Goal: Task Accomplishment & Management: Manage account settings

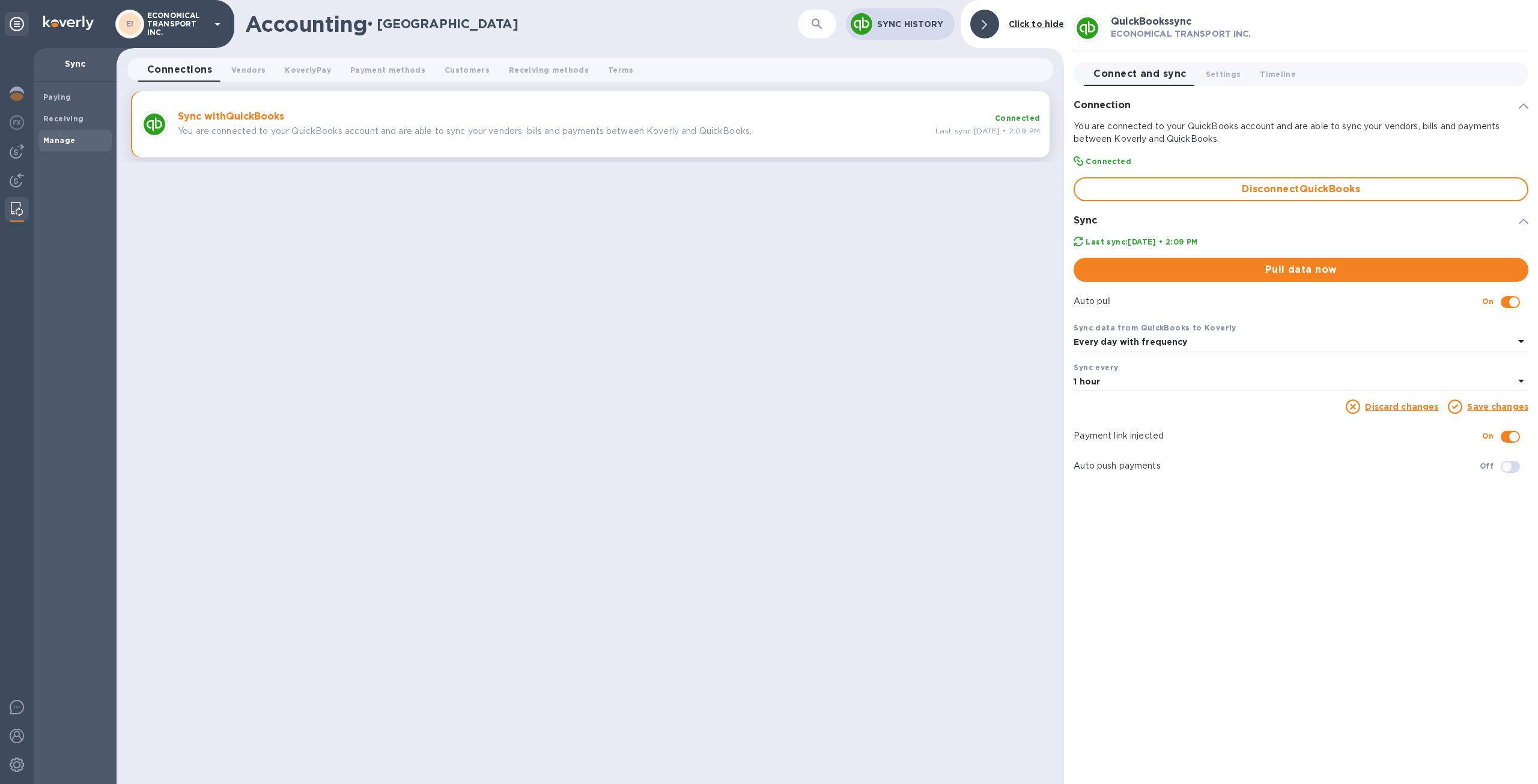
click at [14, 206] on img at bounding box center [17, 208] width 12 height 14
click at [1202, 274] on span "Pull data now" at bounding box center [1301, 269] width 436 height 14
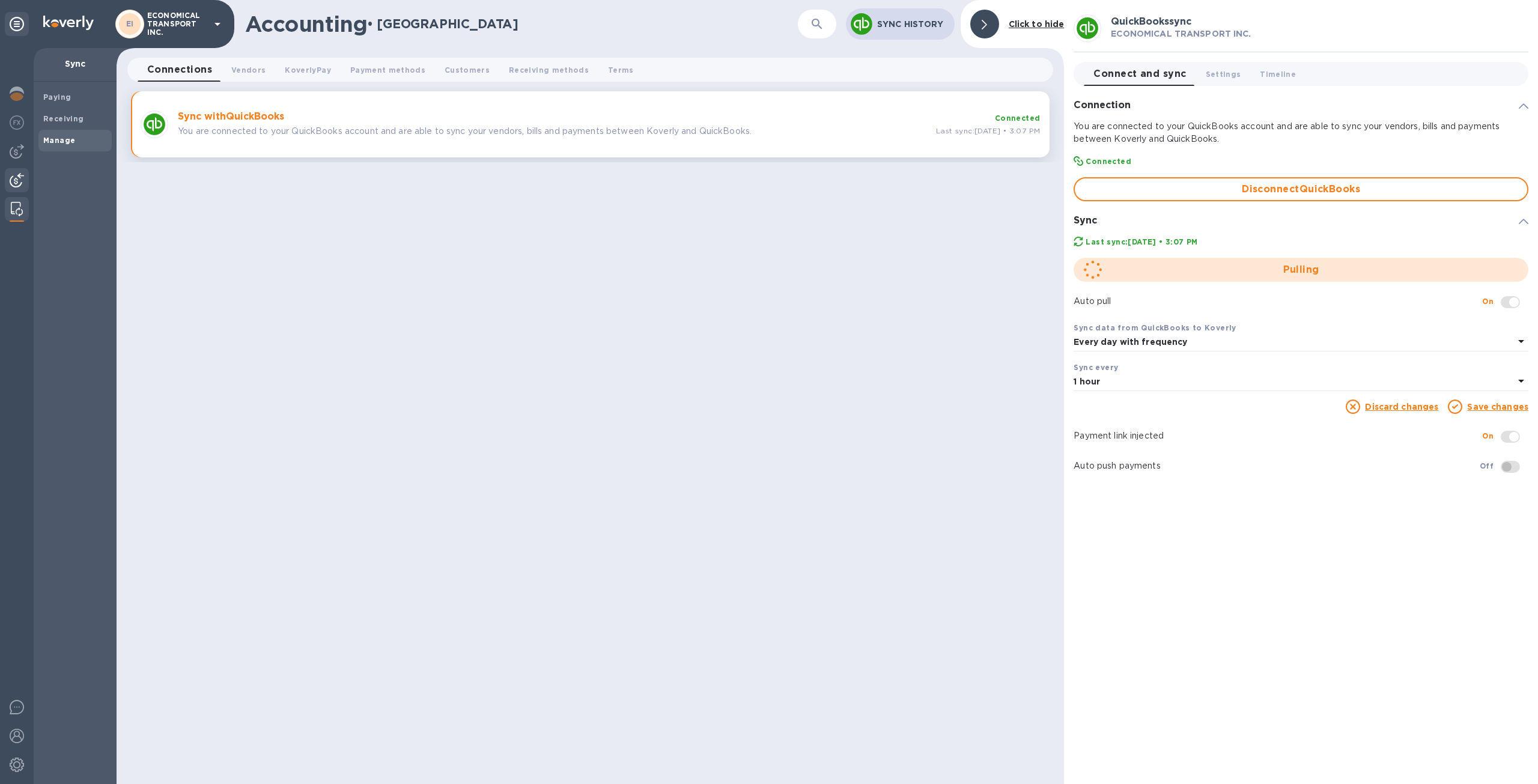
click at [21, 181] on img at bounding box center [17, 180] width 14 height 14
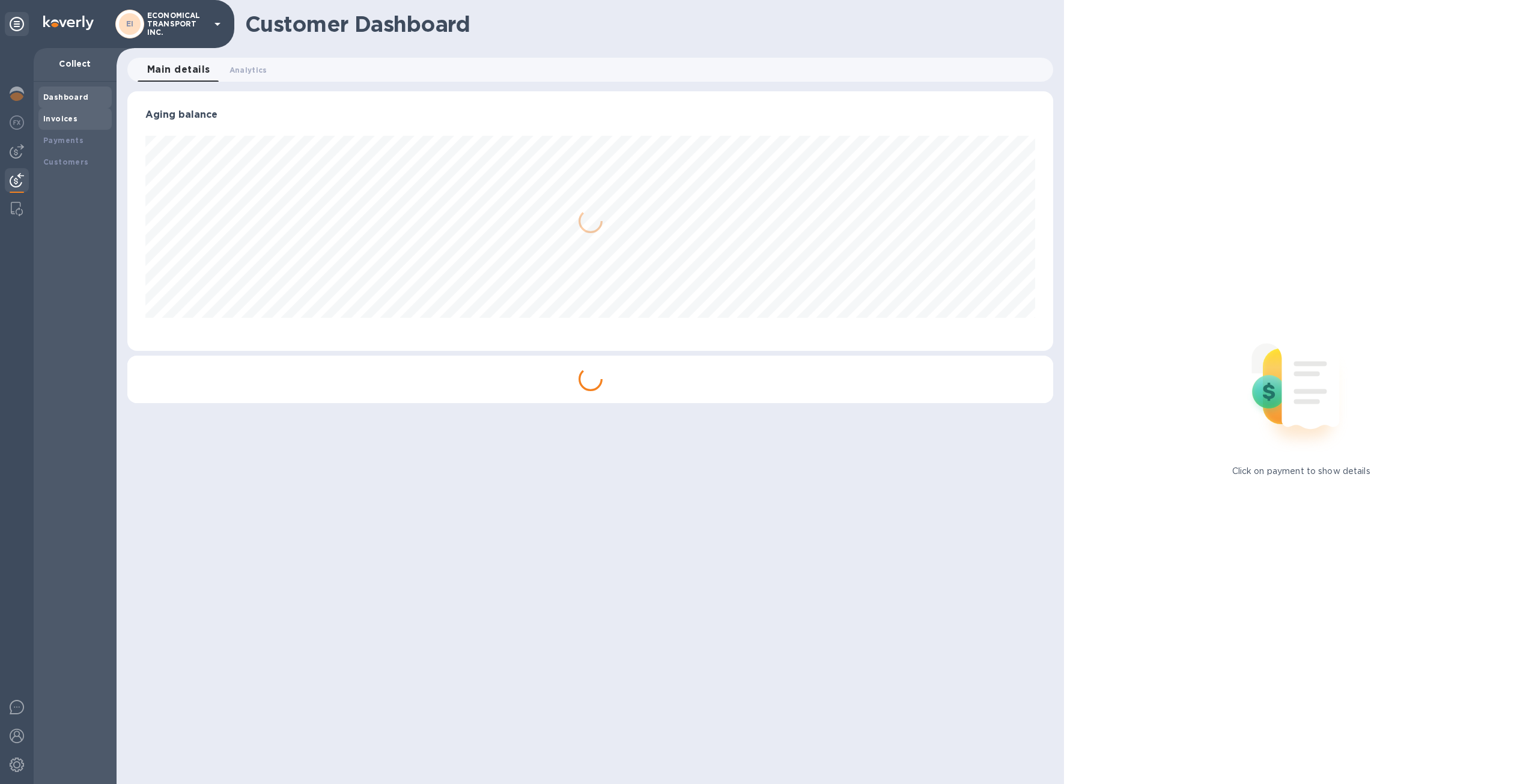
scroll to position [600676, 600012]
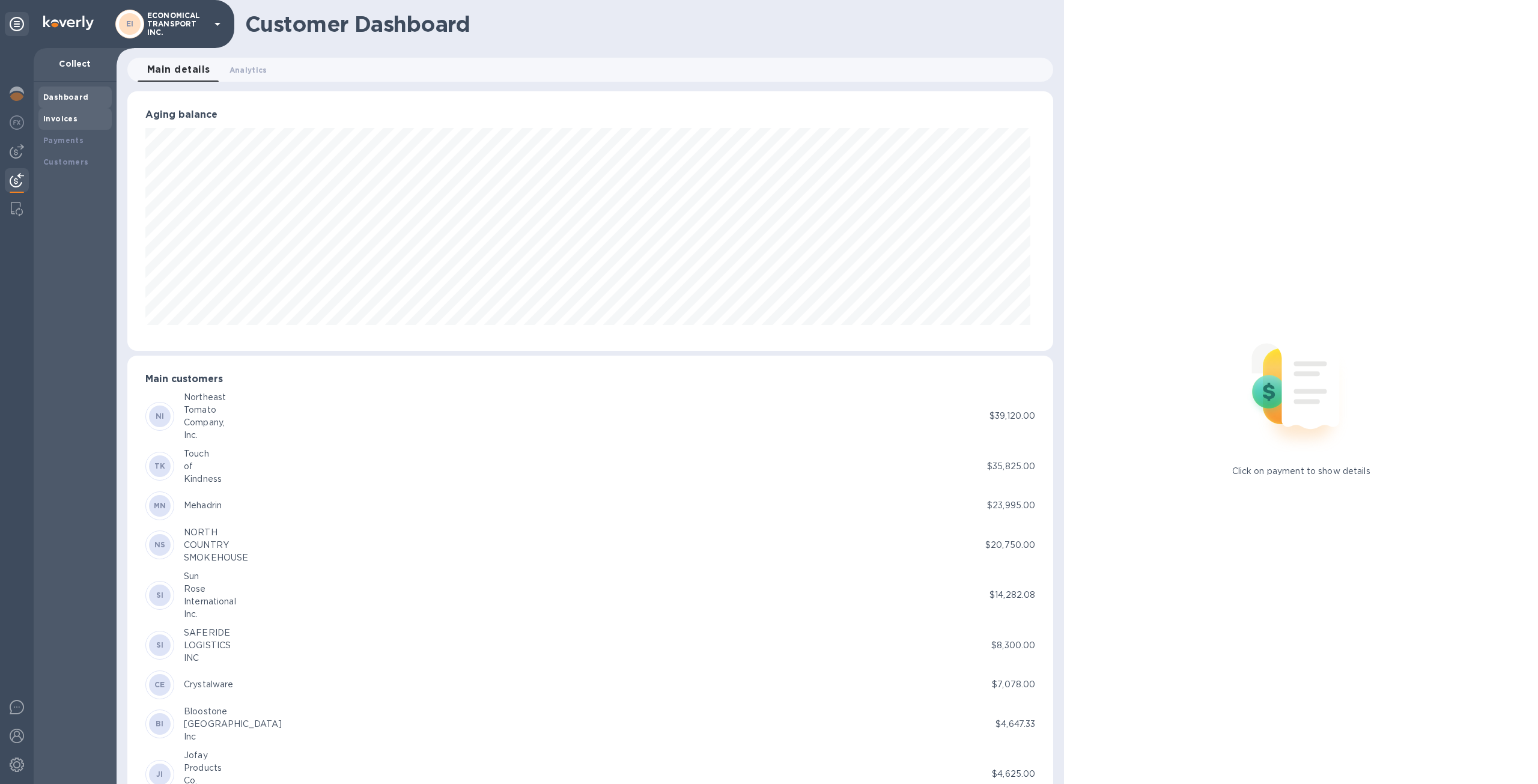
click at [72, 115] on b "Invoices" at bounding box center [60, 118] width 34 height 9
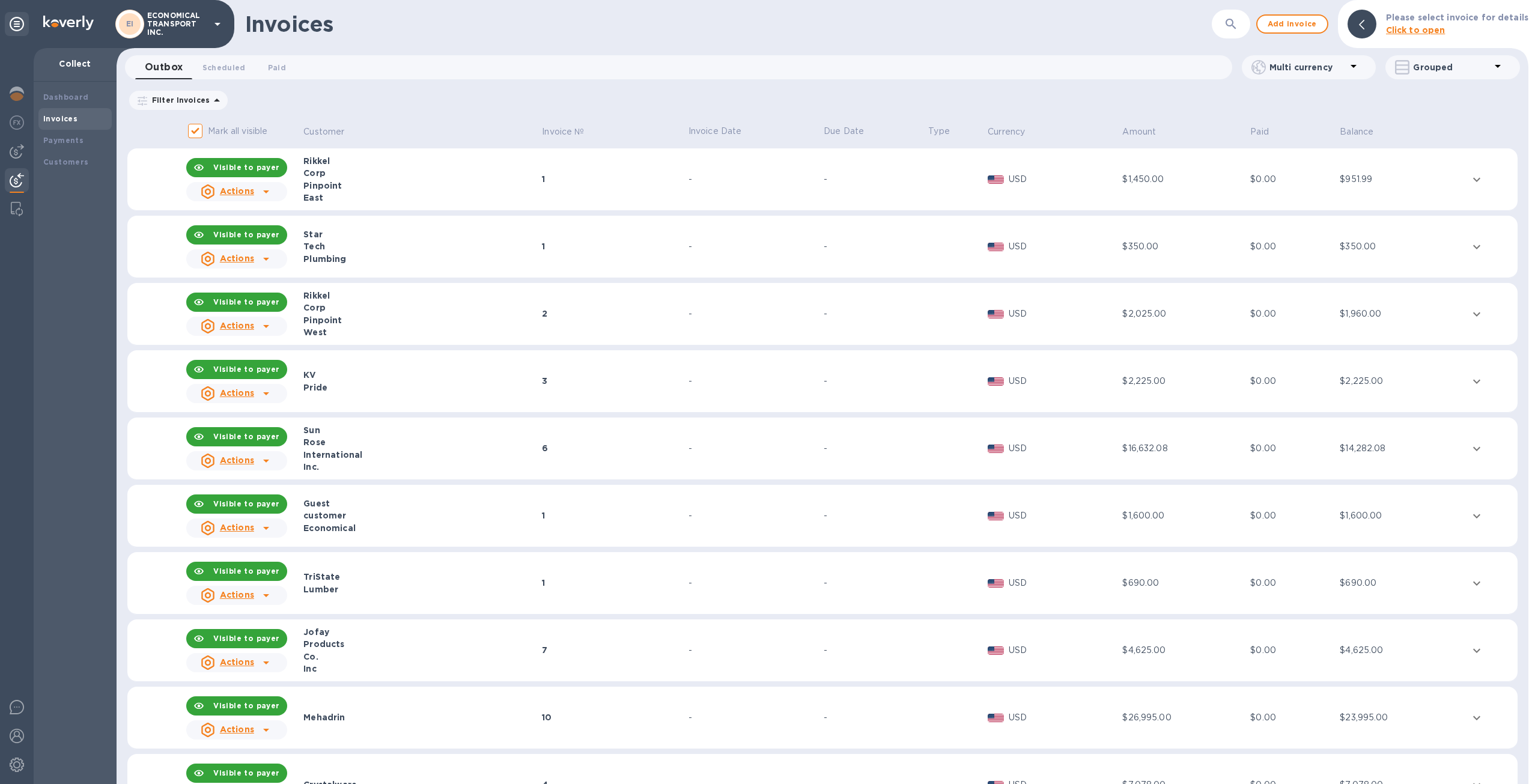
click at [331, 122] on th "Customer" at bounding box center [421, 132] width 238 height 32
click at [327, 135] on p "Customer" at bounding box center [323, 132] width 41 height 12
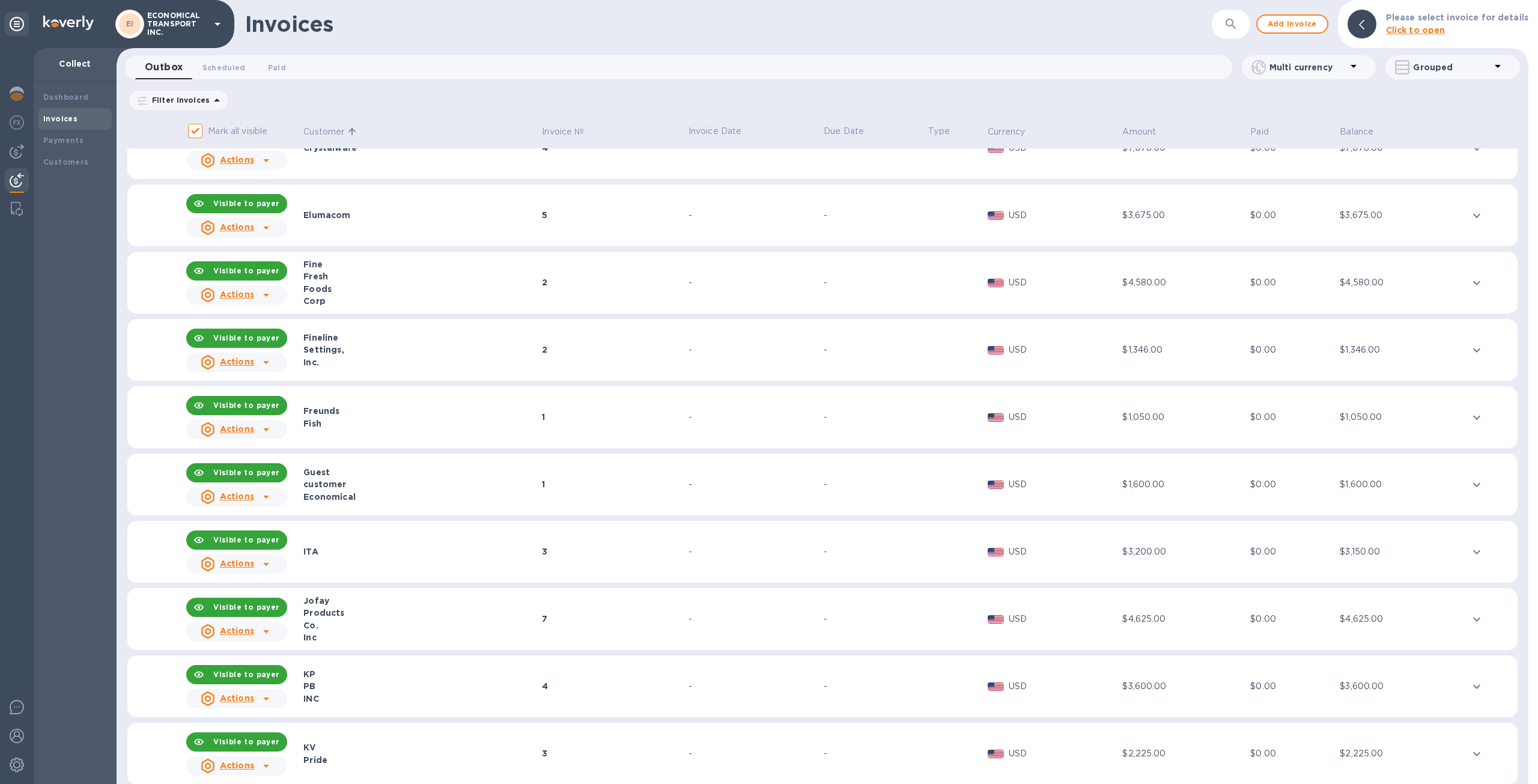
scroll to position [361, 0]
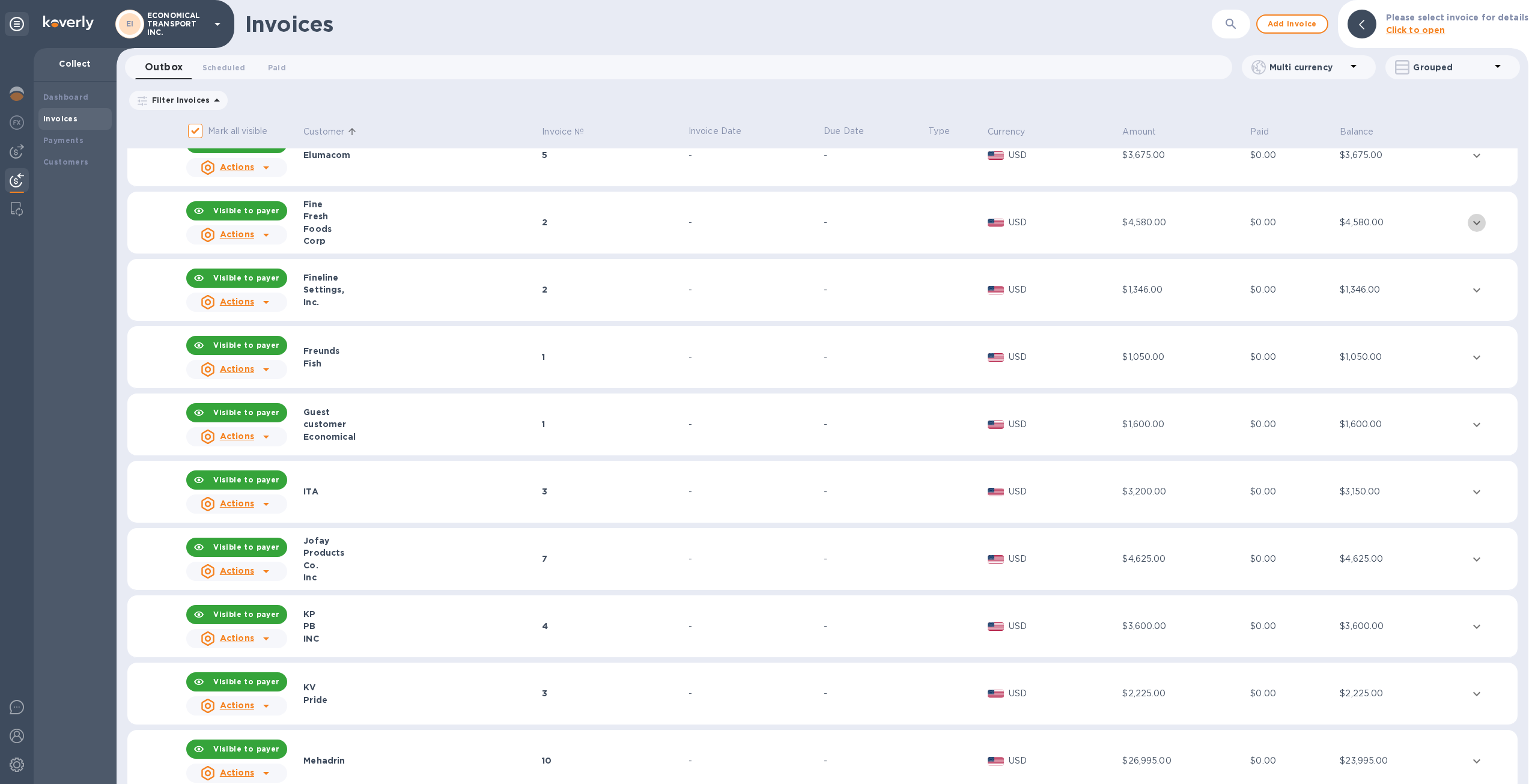
click at [1470, 227] on icon "expand row" at bounding box center [1476, 222] width 14 height 14
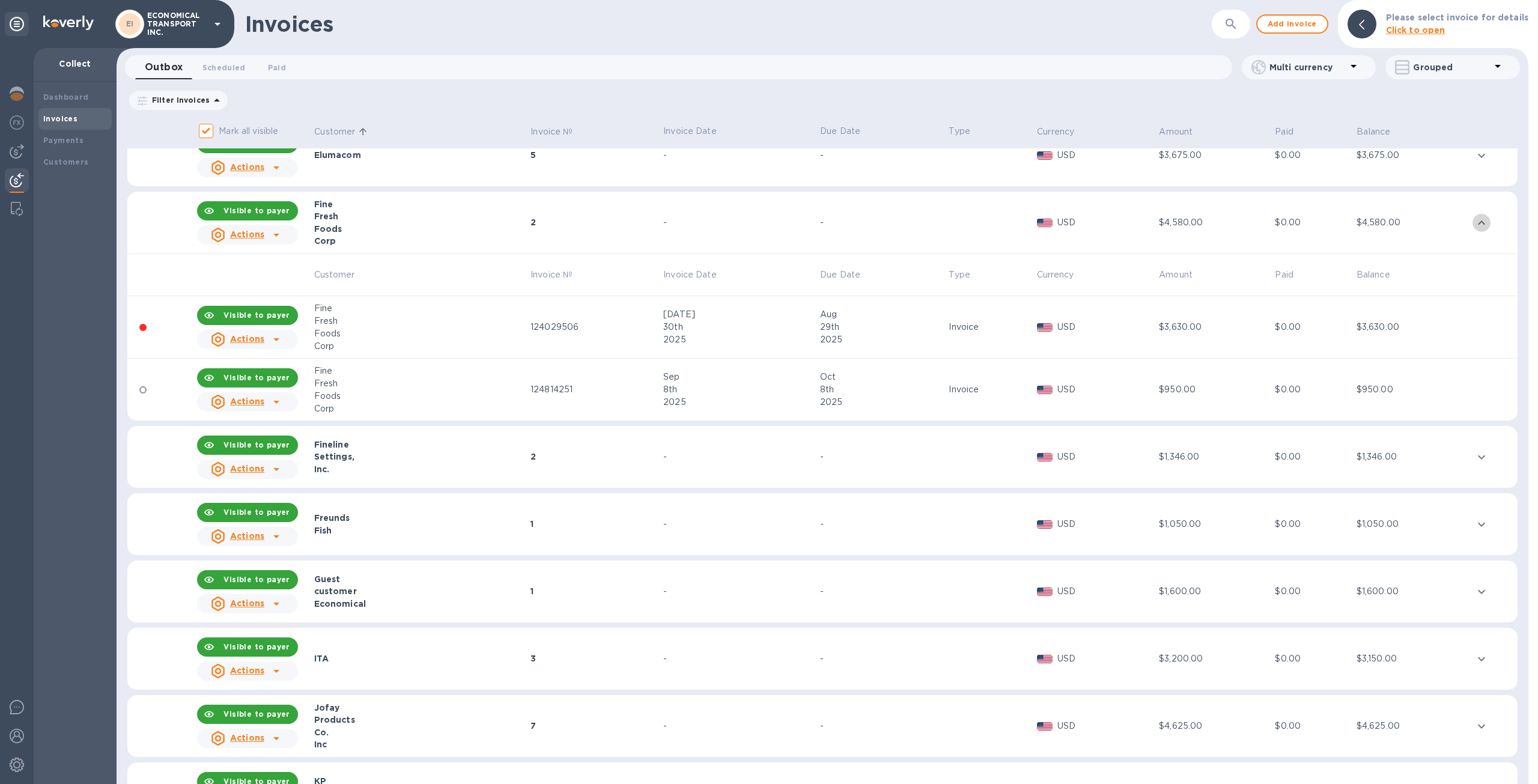
click at [1475, 227] on icon "expand row" at bounding box center [1481, 222] width 14 height 14
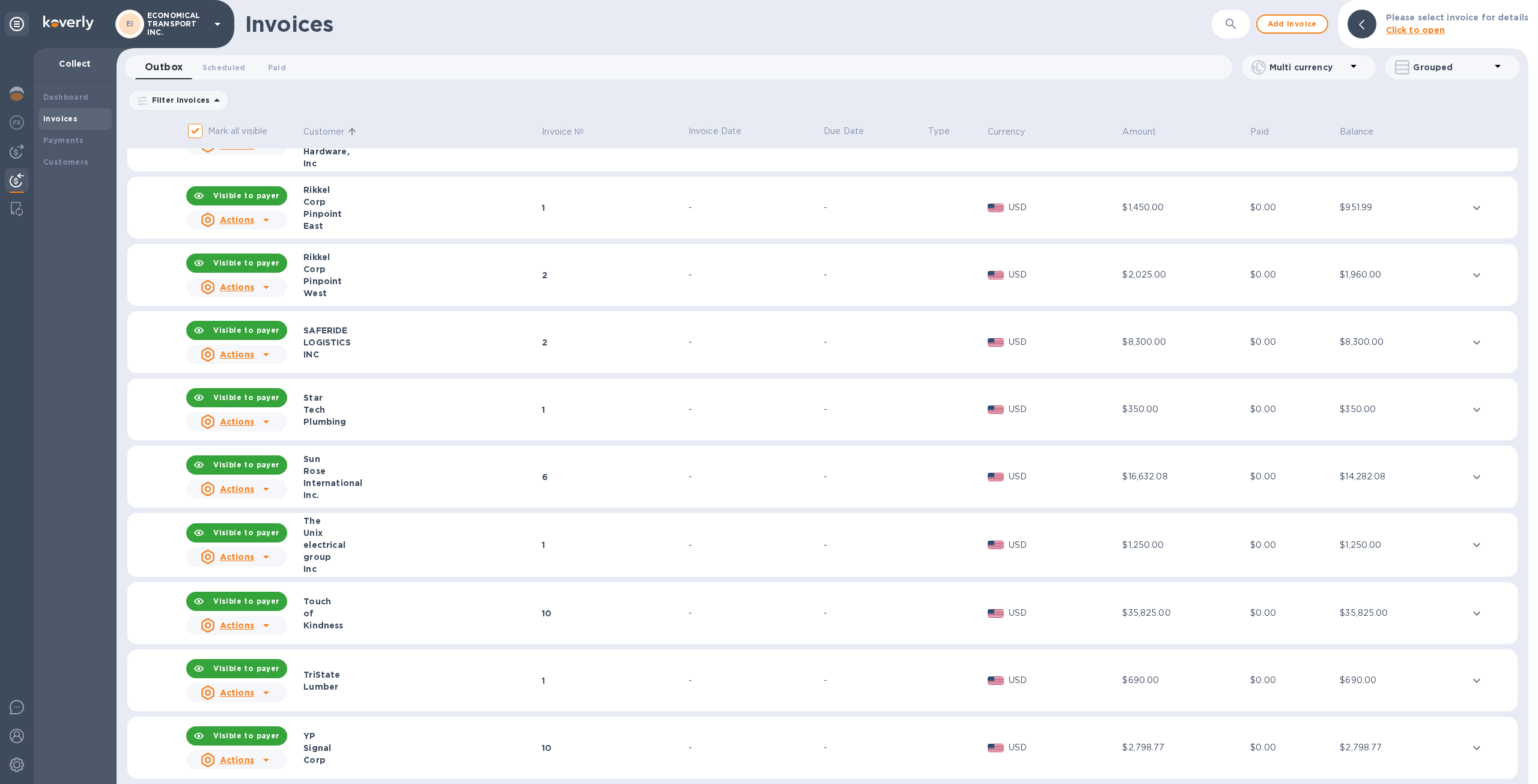
scroll to position [1202, 0]
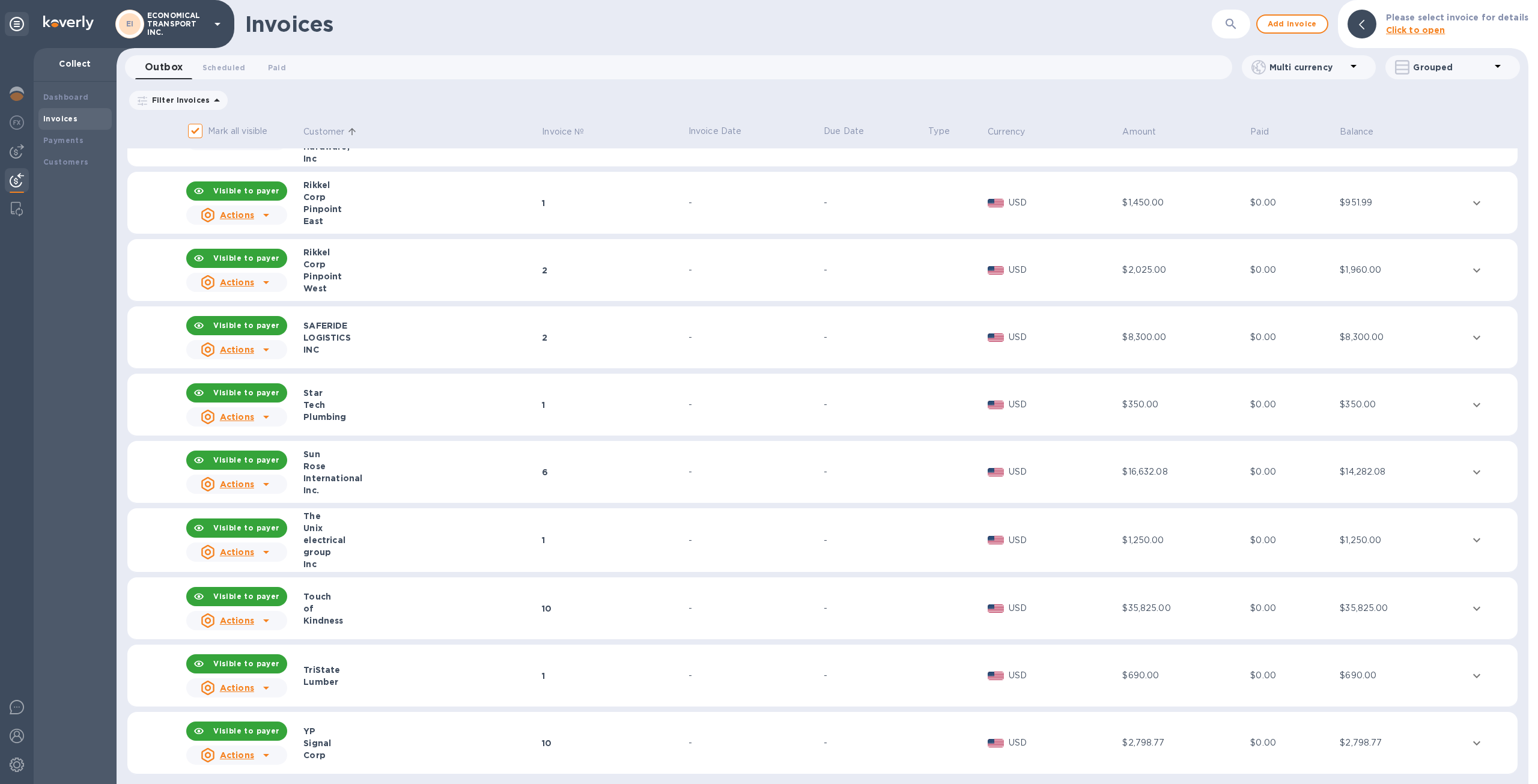
click at [564, 333] on div "2" at bounding box center [614, 337] width 143 height 12
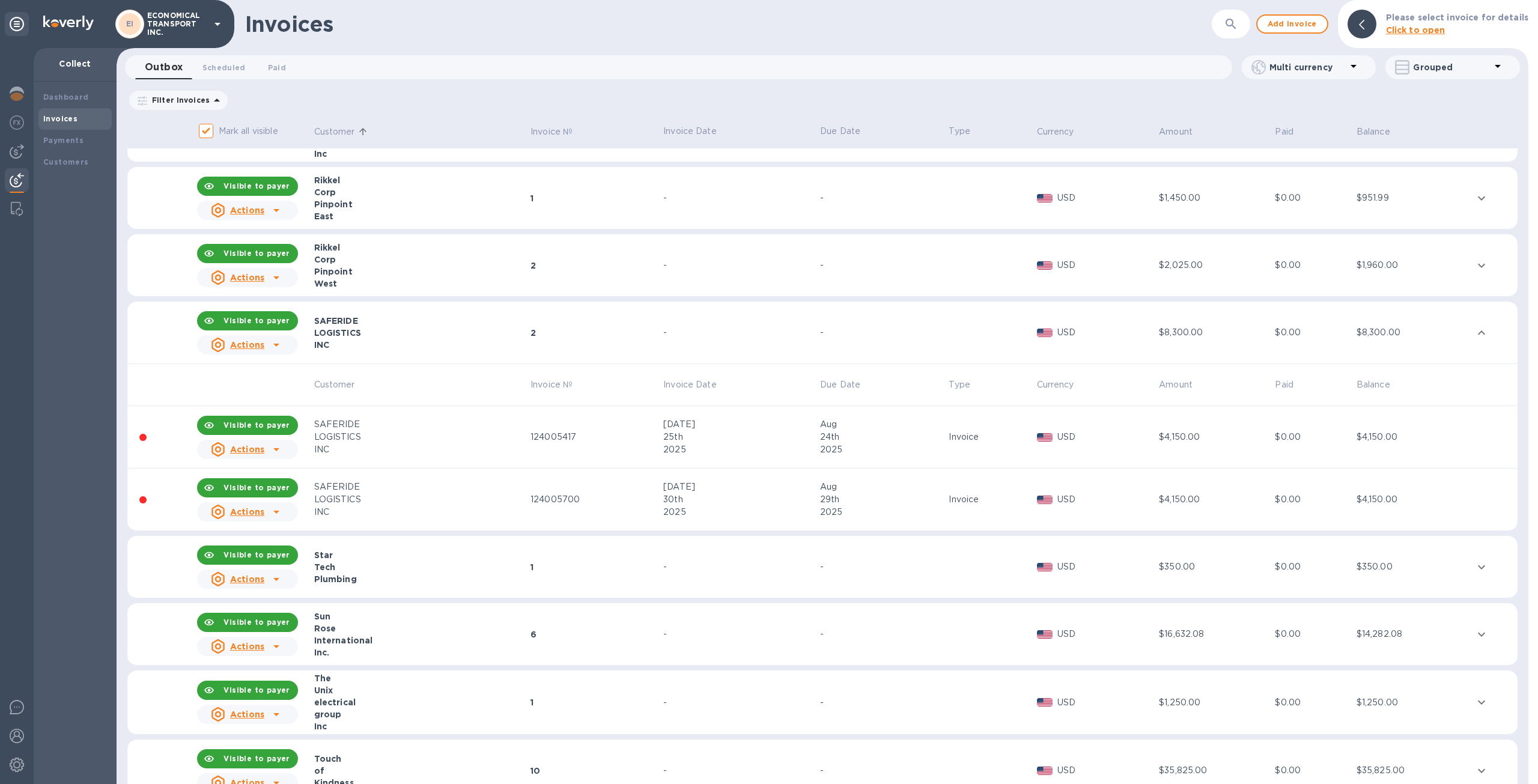
scroll to position [1194, 0]
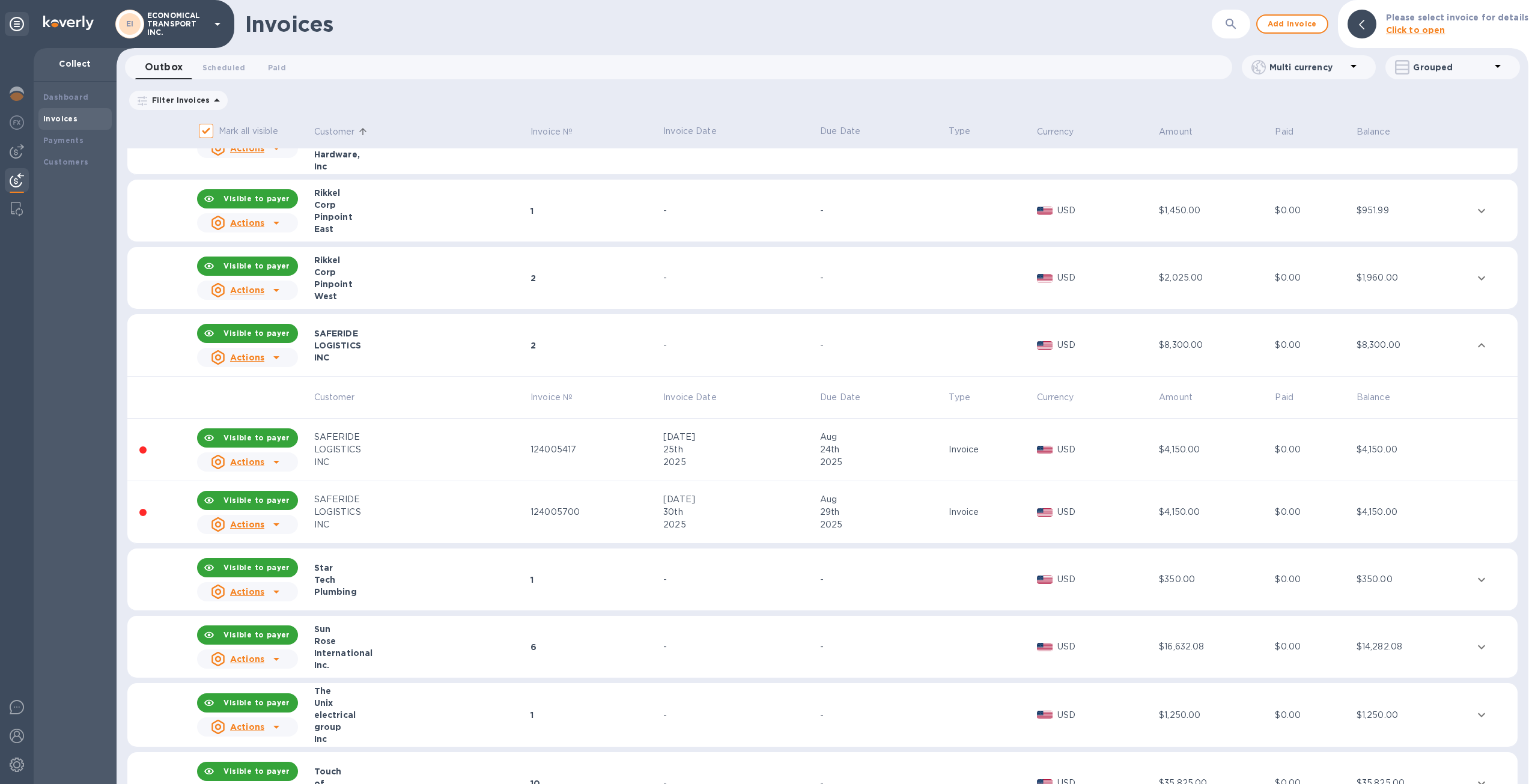
click at [272, 356] on icon at bounding box center [276, 357] width 14 height 14
click at [297, 436] on u "Customer statement link" at bounding box center [290, 436] width 112 height 10
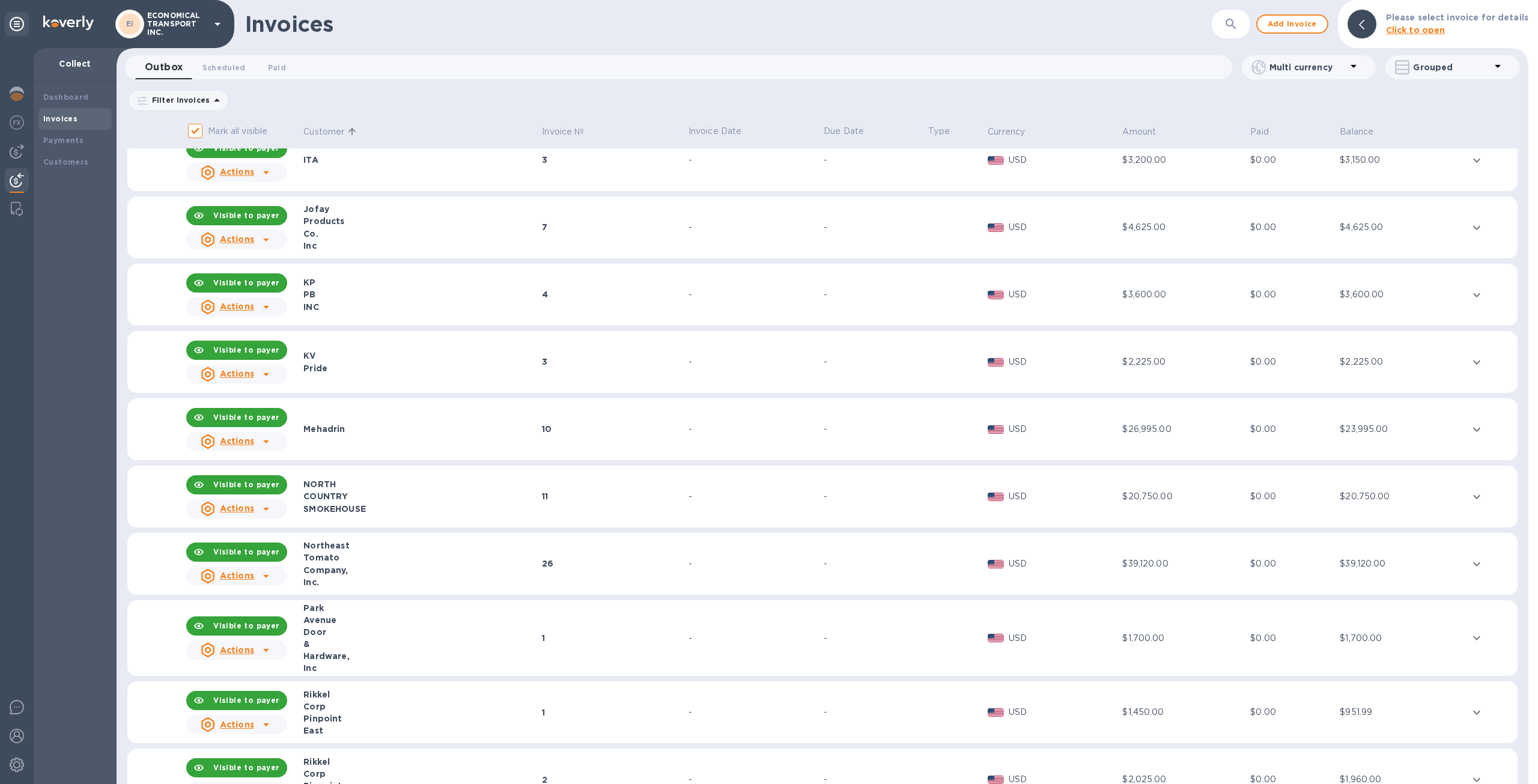
scroll to position [722, 0]
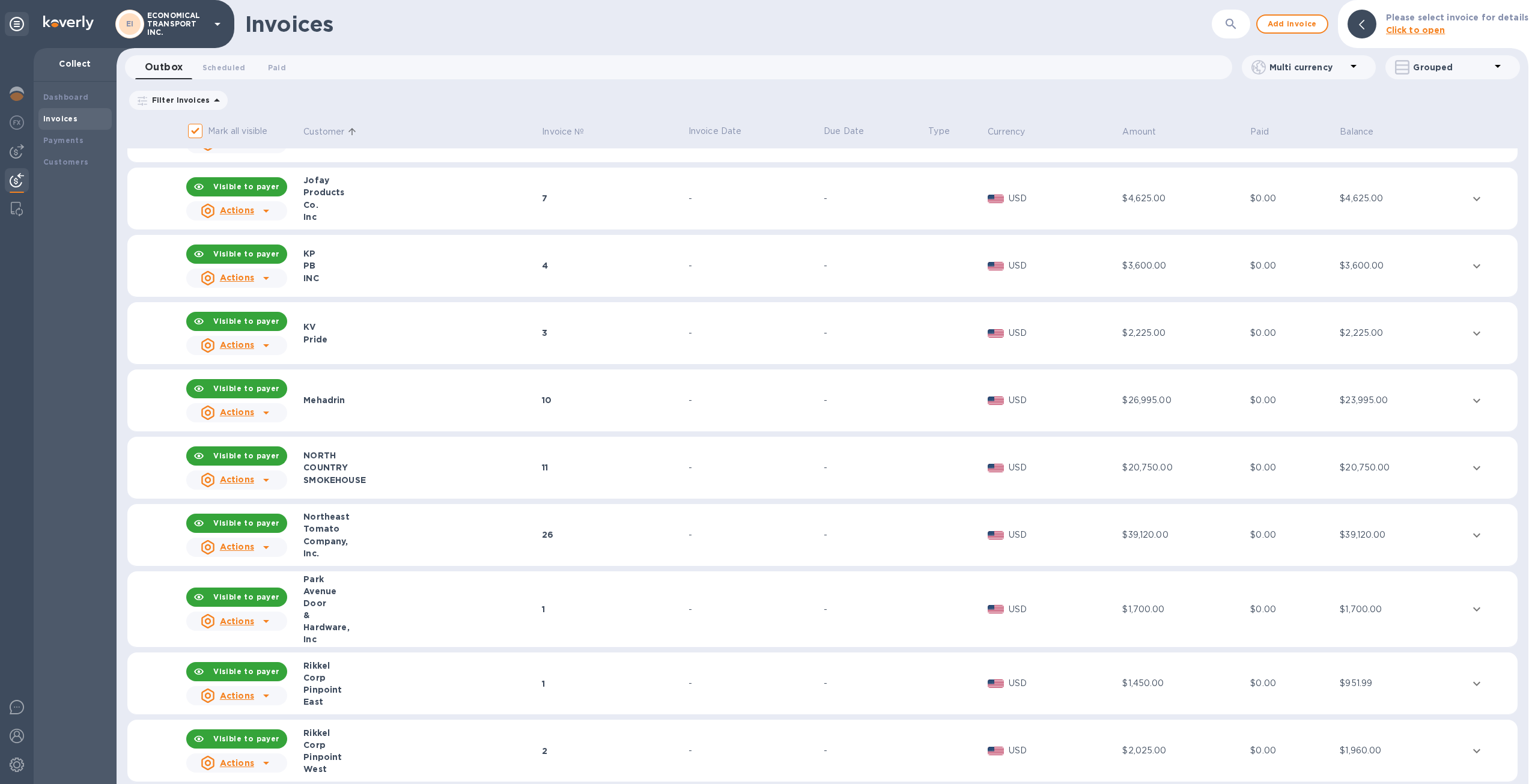
click at [881, 275] on td "-" at bounding box center [875, 266] width 105 height 62
click at [272, 277] on icon at bounding box center [266, 277] width 14 height 14
click at [288, 355] on u "Customer statement link" at bounding box center [280, 357] width 112 height 10
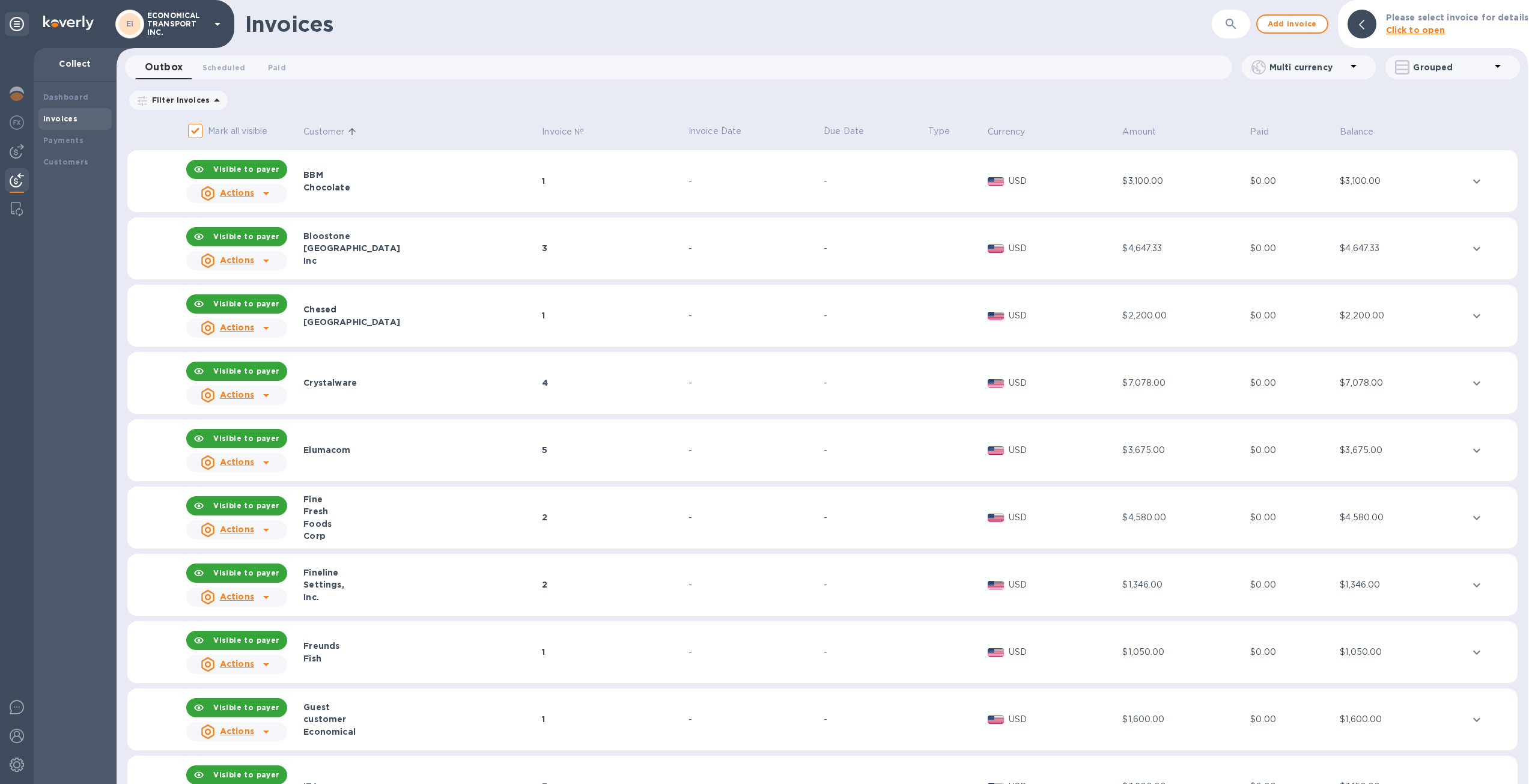
scroll to position [0, 0]
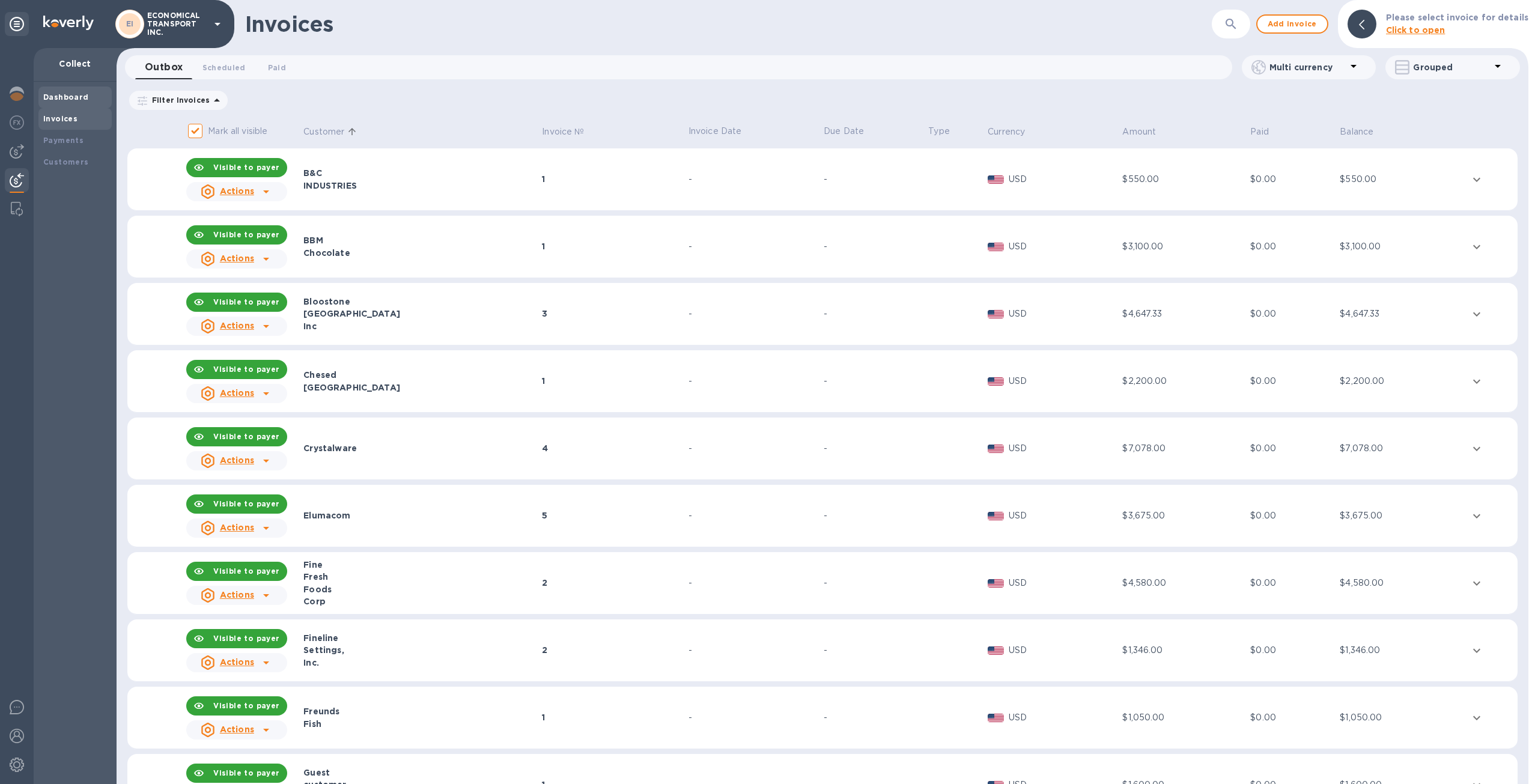
click at [67, 92] on div "Dashboard" at bounding box center [75, 97] width 63 height 12
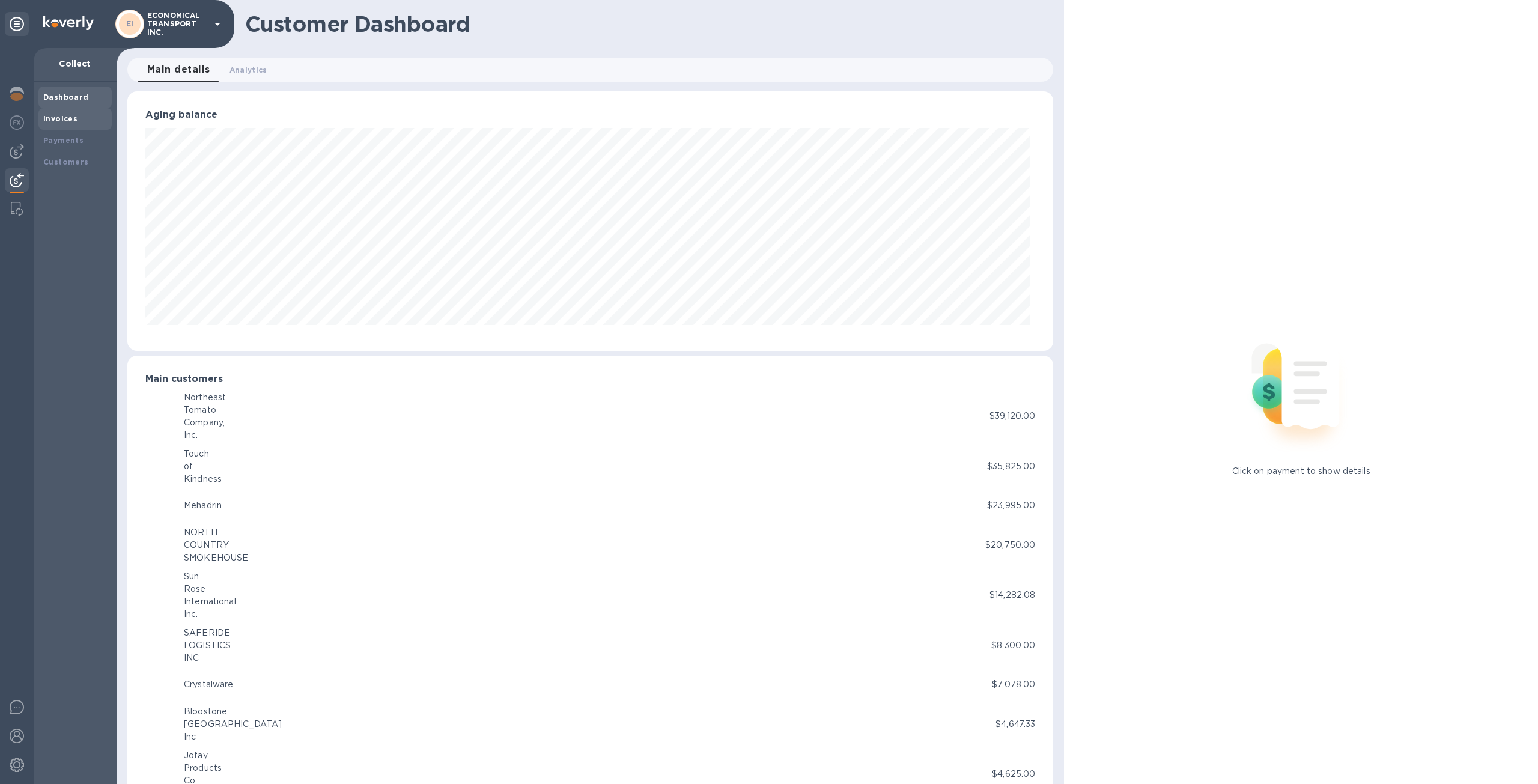
scroll to position [600676, 600012]
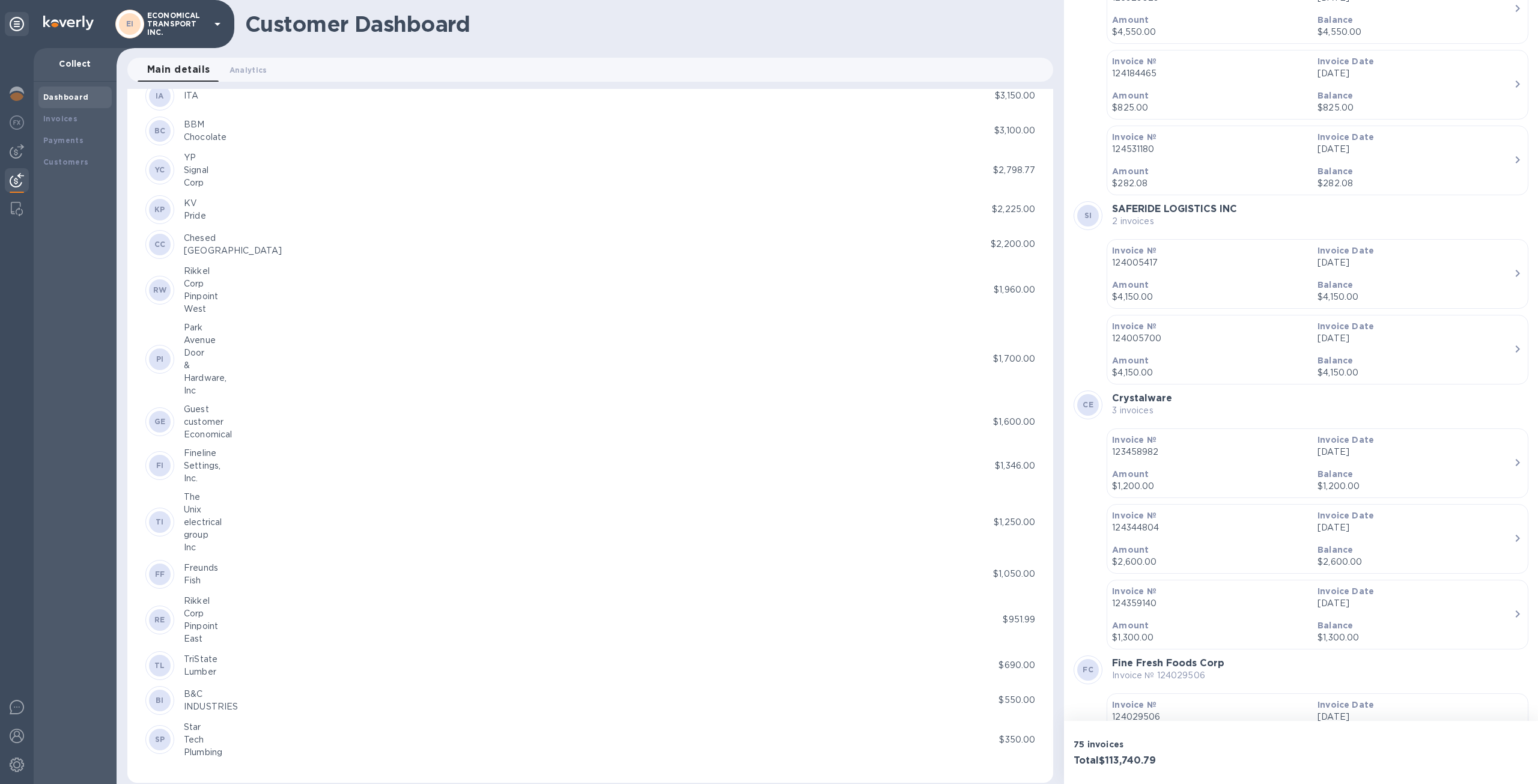
scroll to position [870, 0]
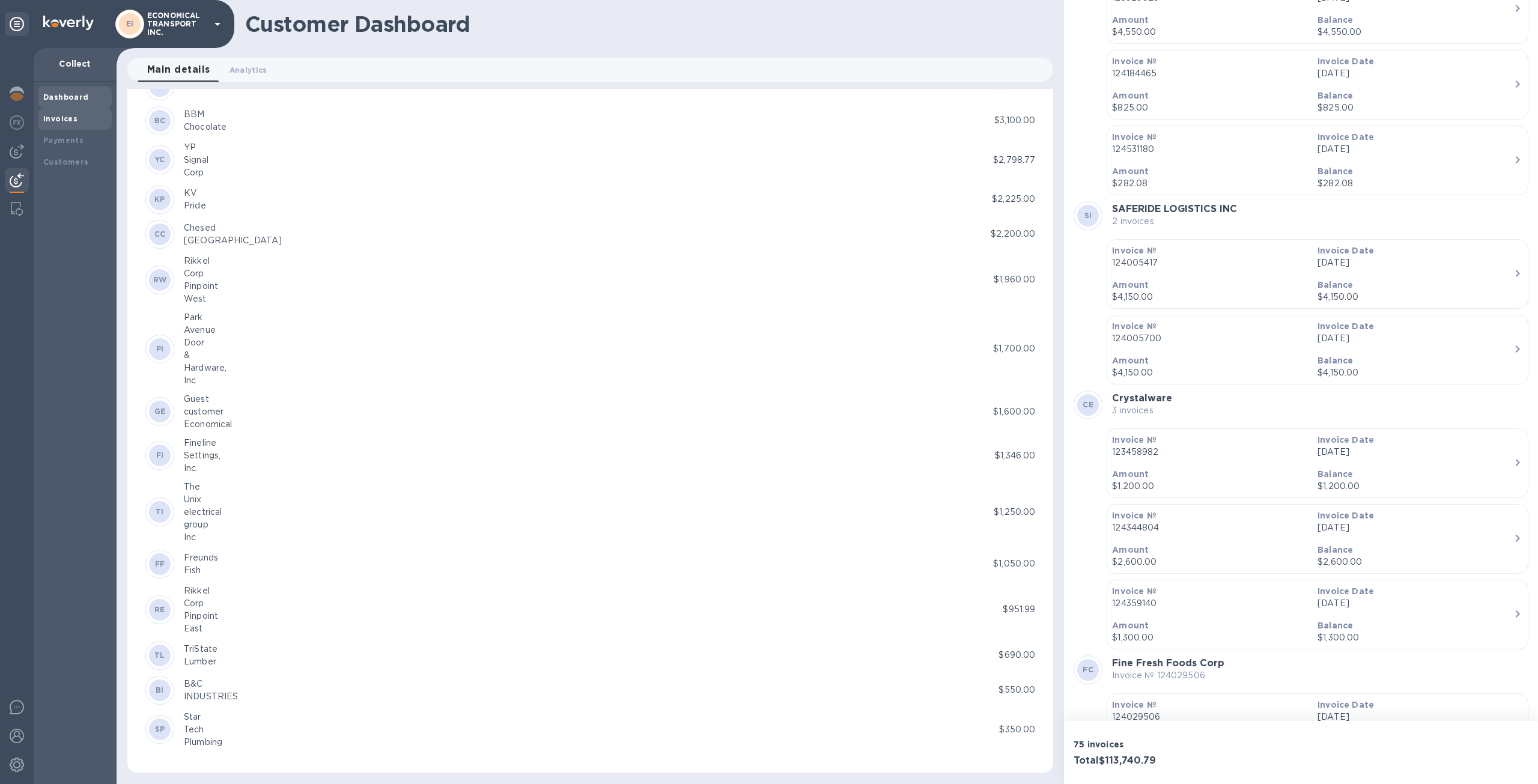
drag, startPoint x: 71, startPoint y: 115, endPoint x: 68, endPoint y: 121, distance: 6.7
click at [71, 116] on b "Invoices" at bounding box center [60, 118] width 34 height 9
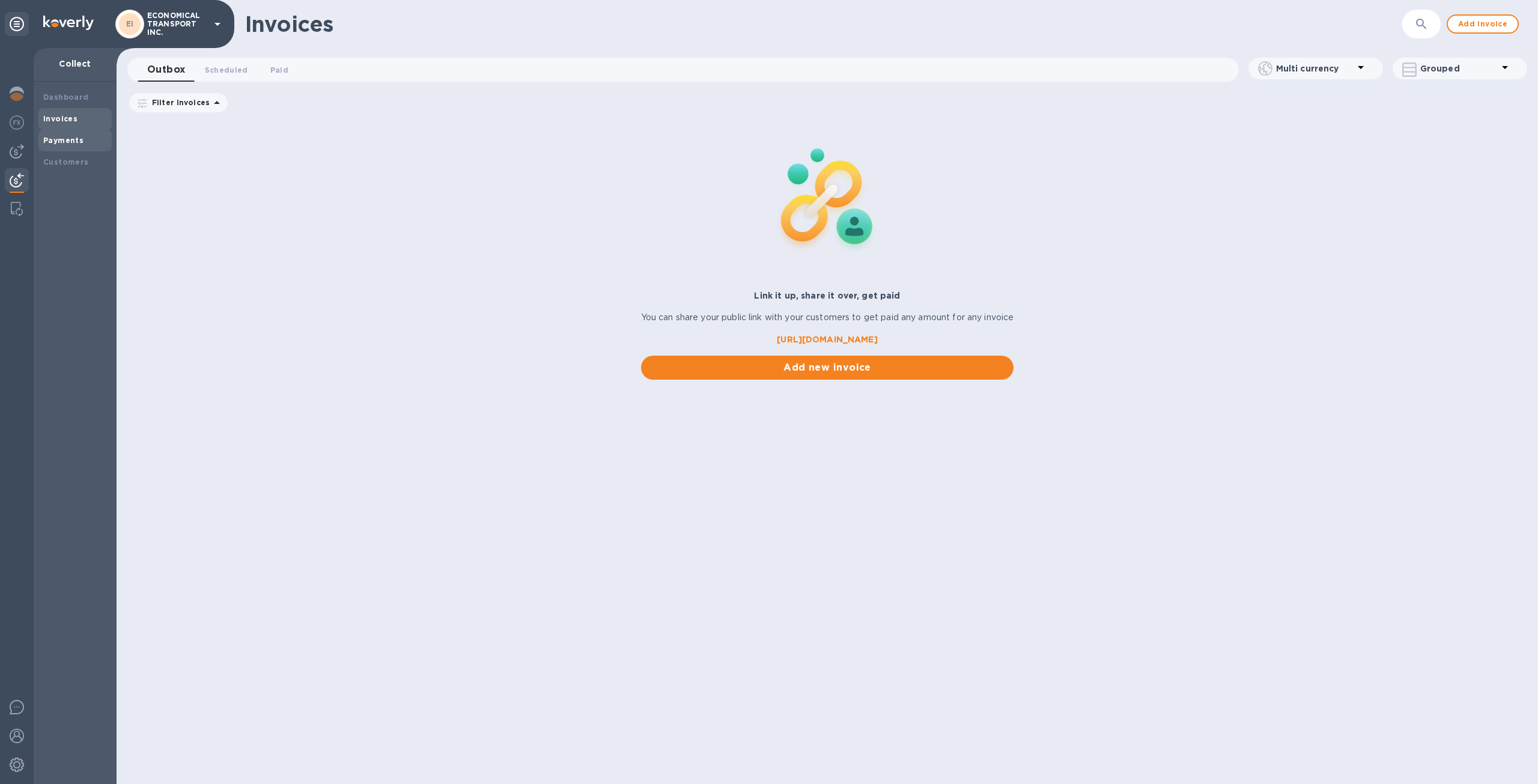
click at [68, 139] on b "Payments" at bounding box center [63, 140] width 40 height 9
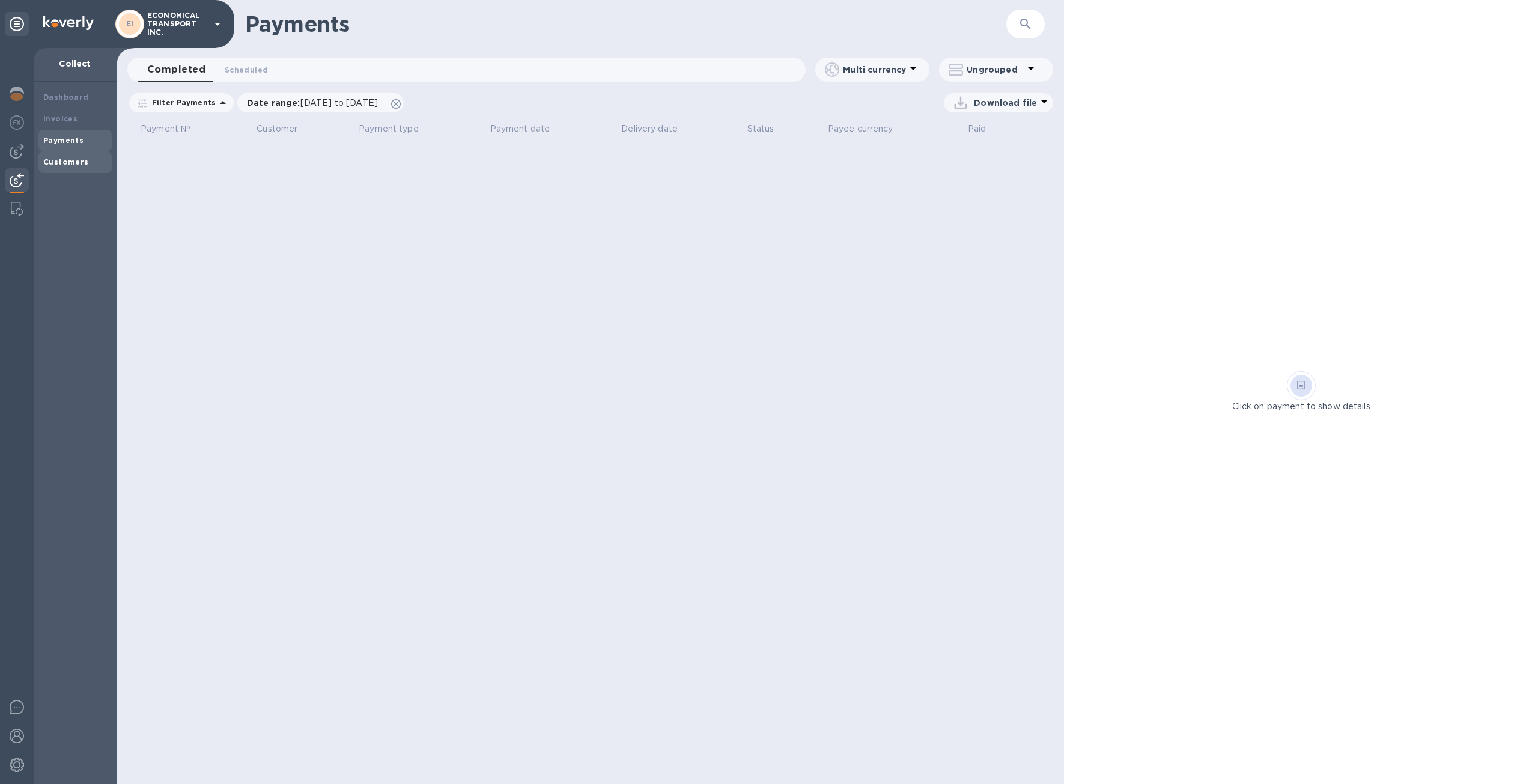
click at [63, 162] on b "Customers" at bounding box center [66, 162] width 46 height 9
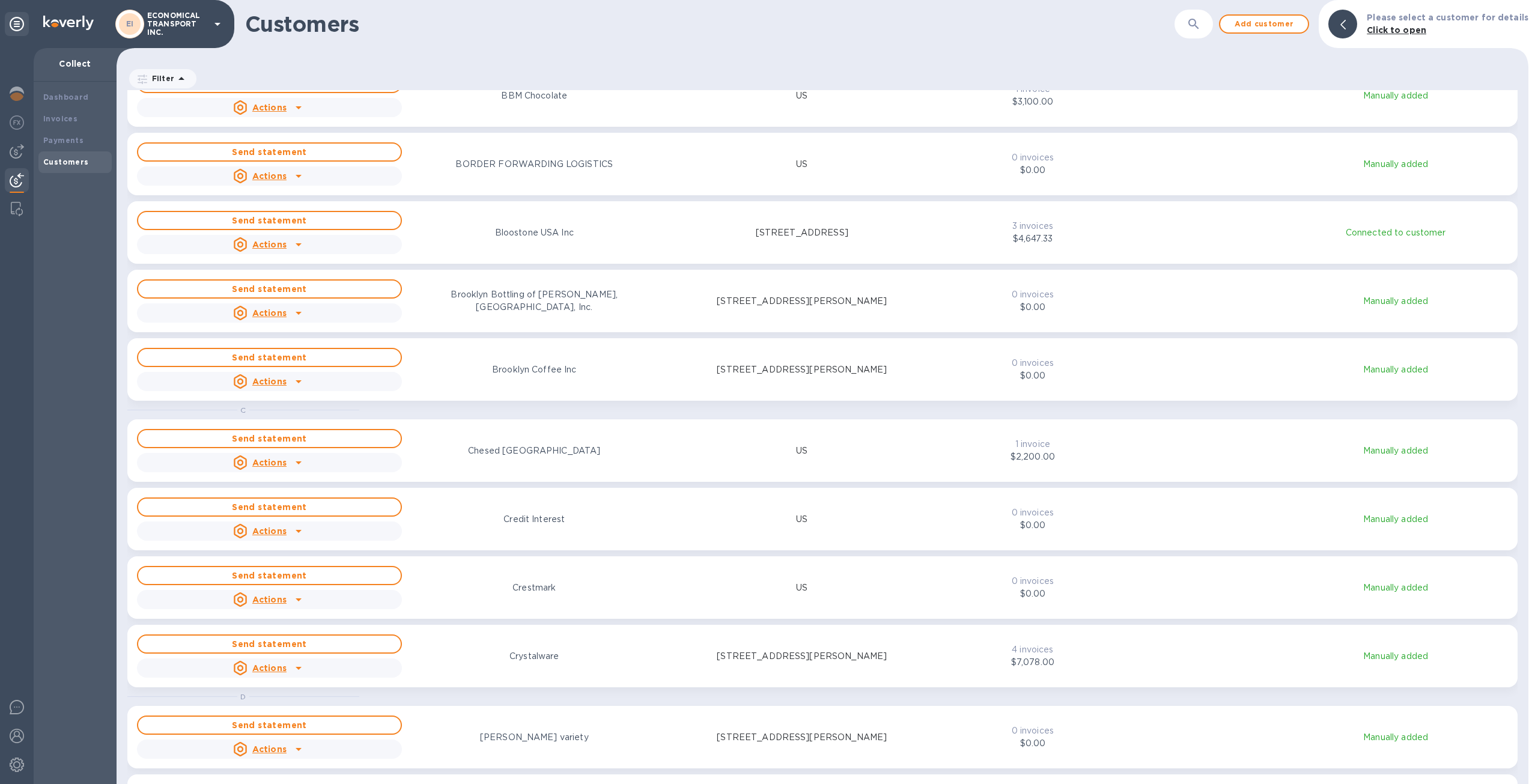
scroll to position [961, 0]
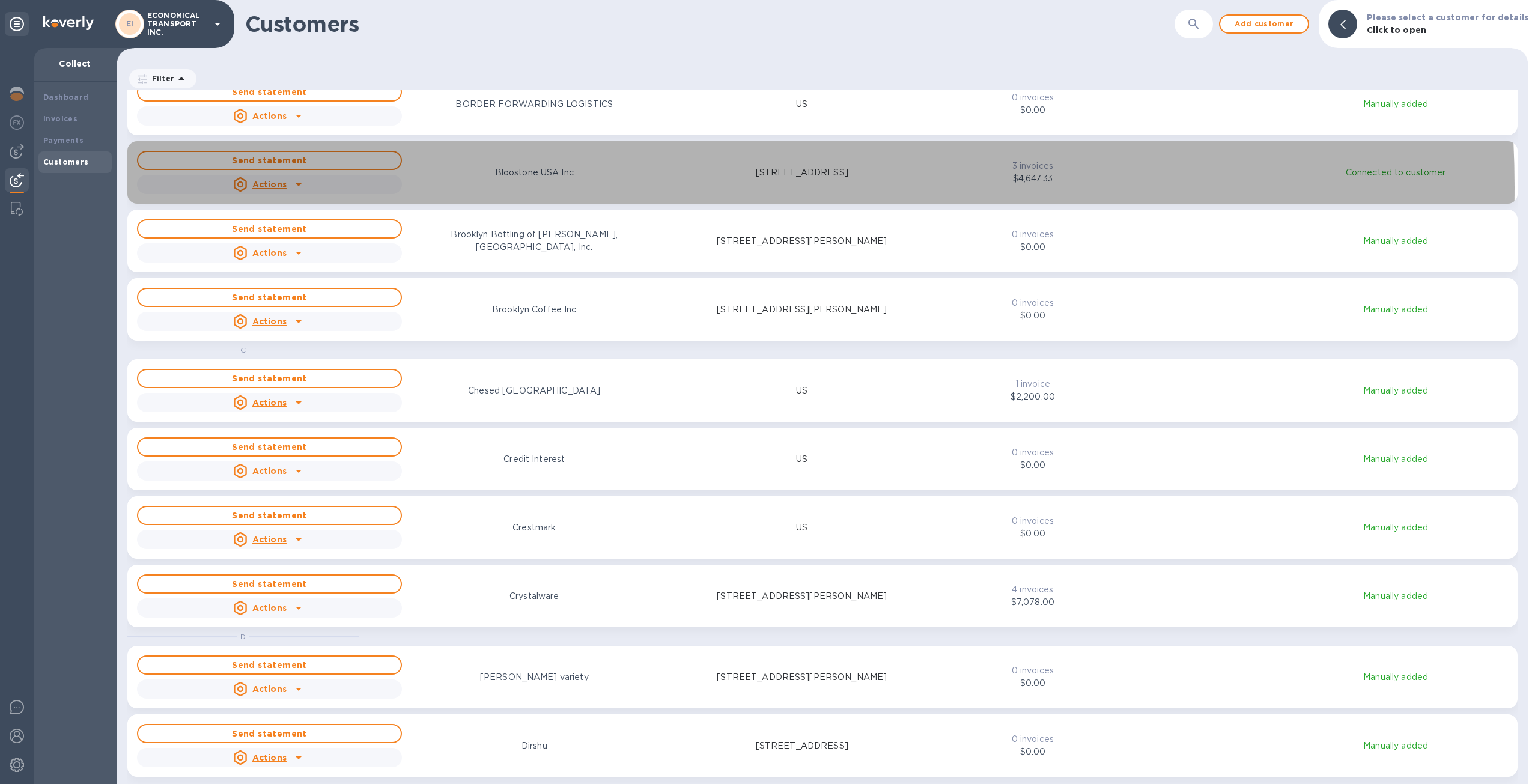
click at [615, 187] on div "Send statement Actions Bloostone USA Inc 1215 45th Street, Brooklyn, NY 11219 US" at bounding box center [537, 172] width 803 height 48
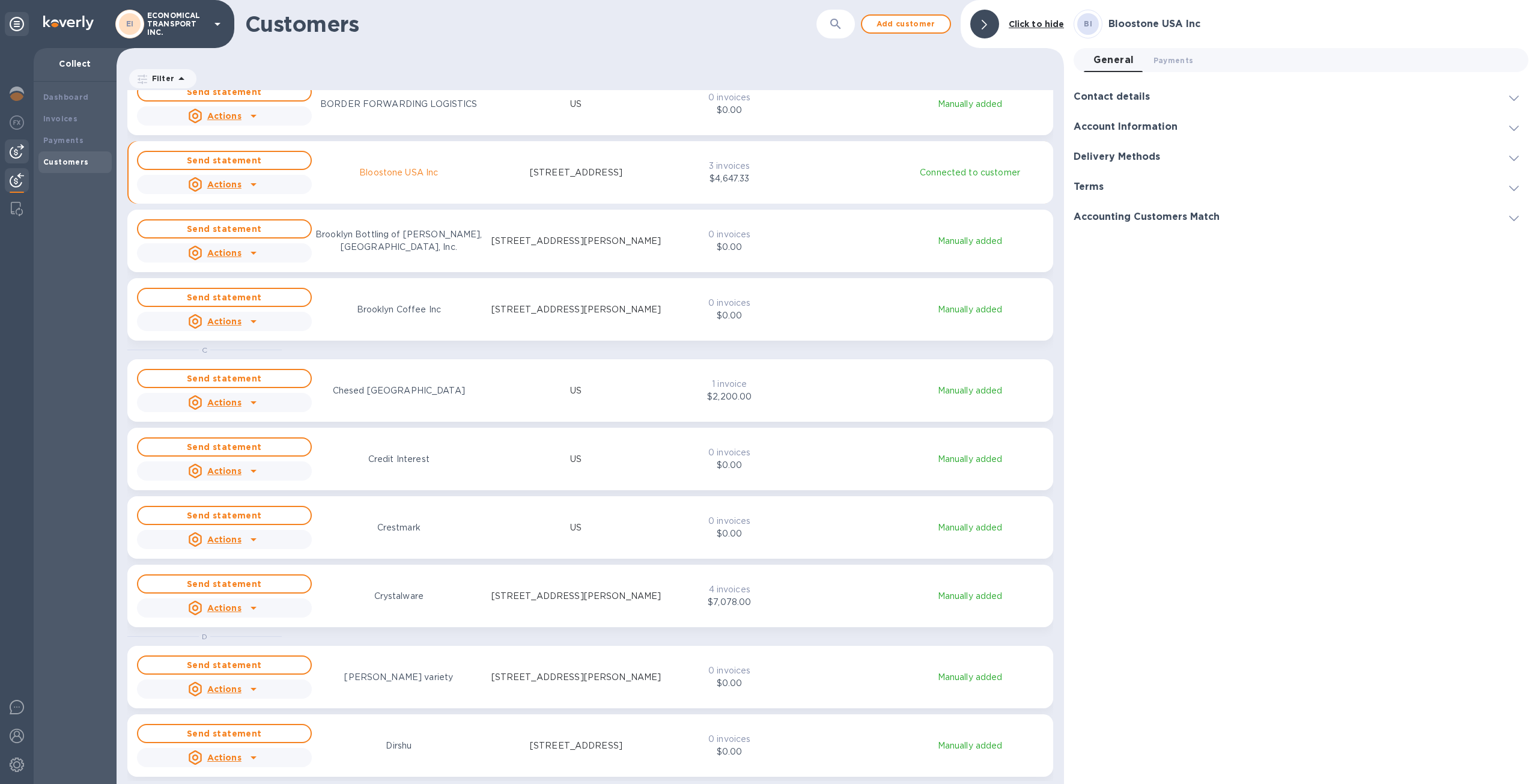
click at [13, 150] on img at bounding box center [17, 151] width 14 height 14
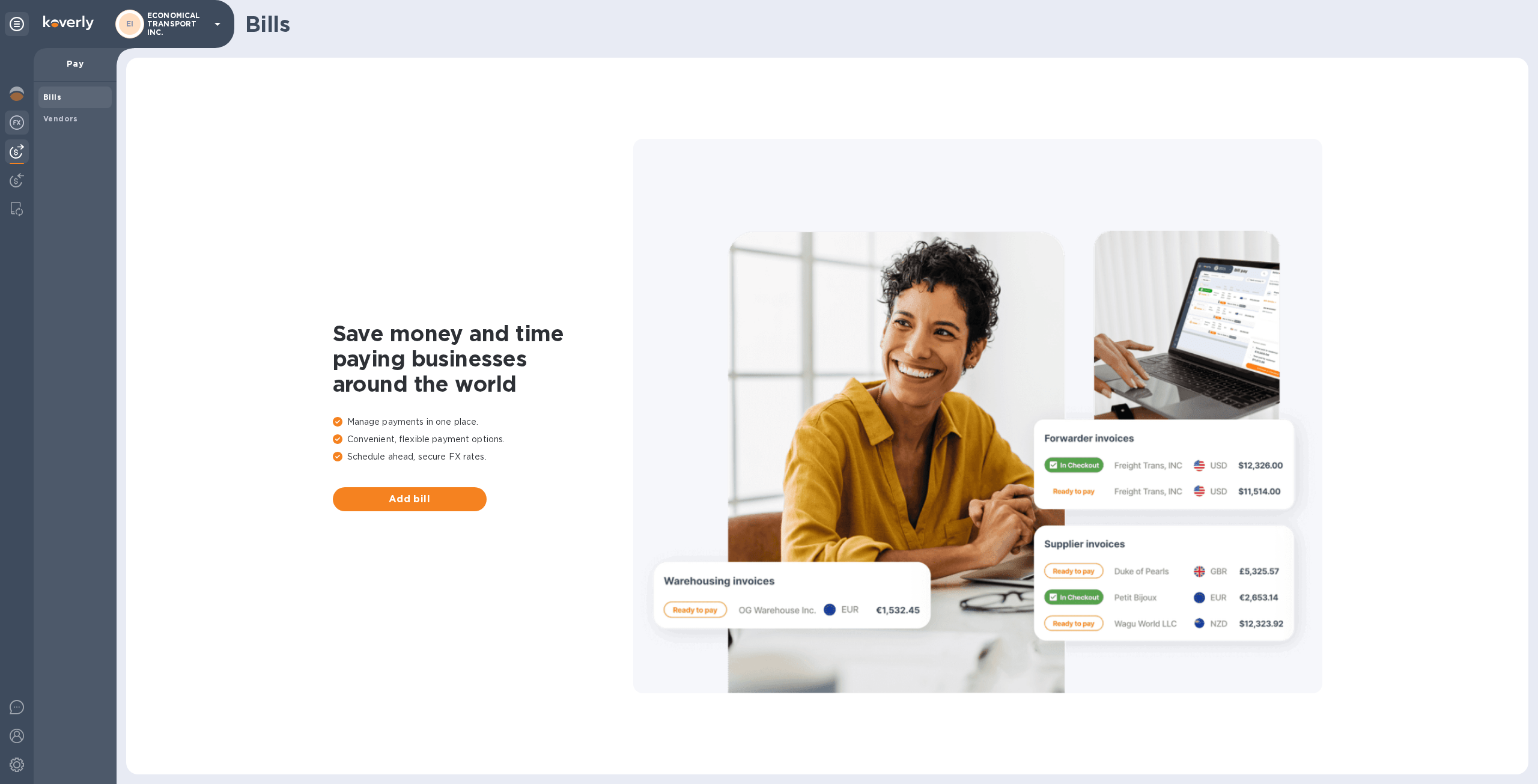
click at [18, 132] on div at bounding box center [17, 124] width 24 height 27
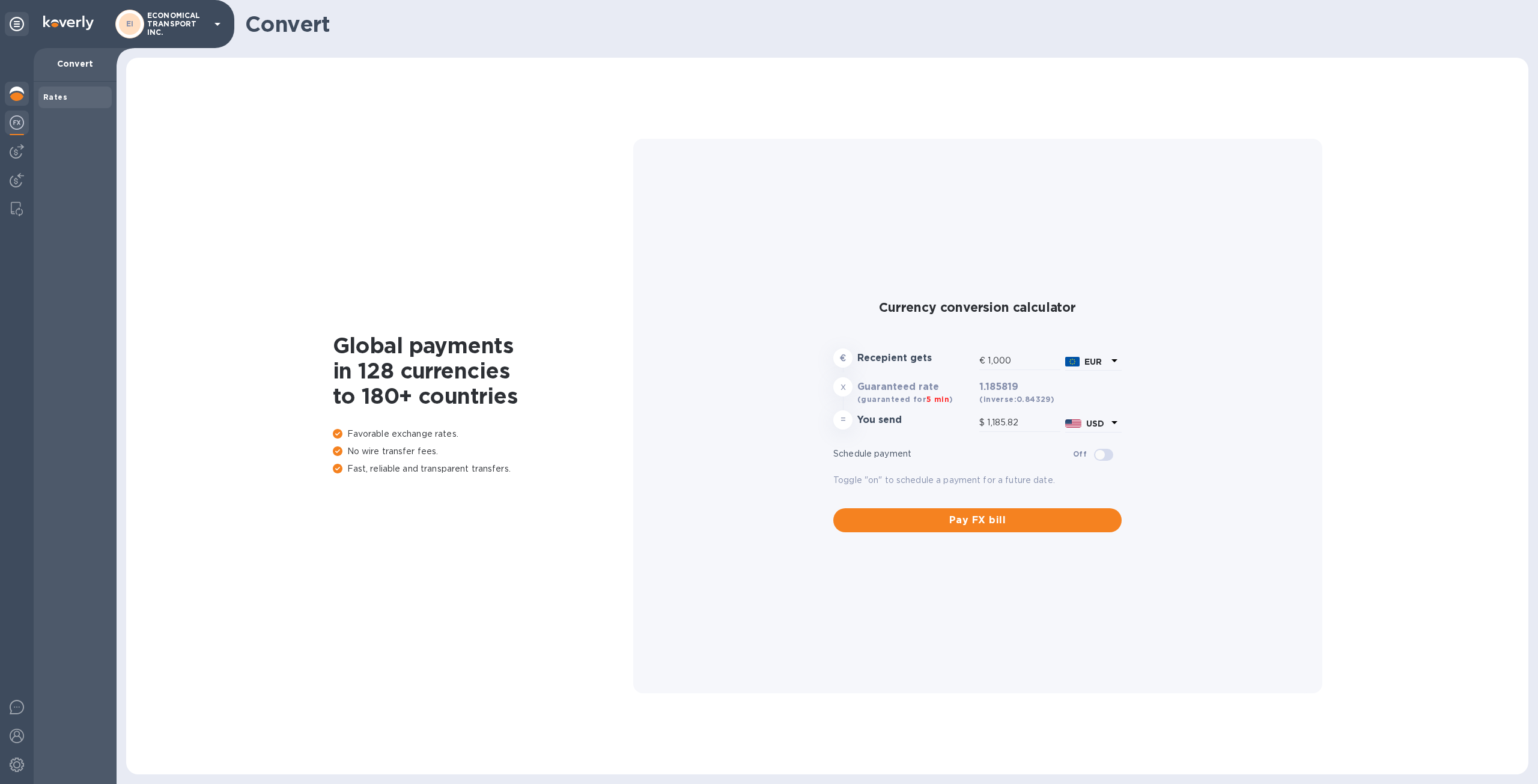
click at [17, 95] on img at bounding box center [17, 93] width 14 height 14
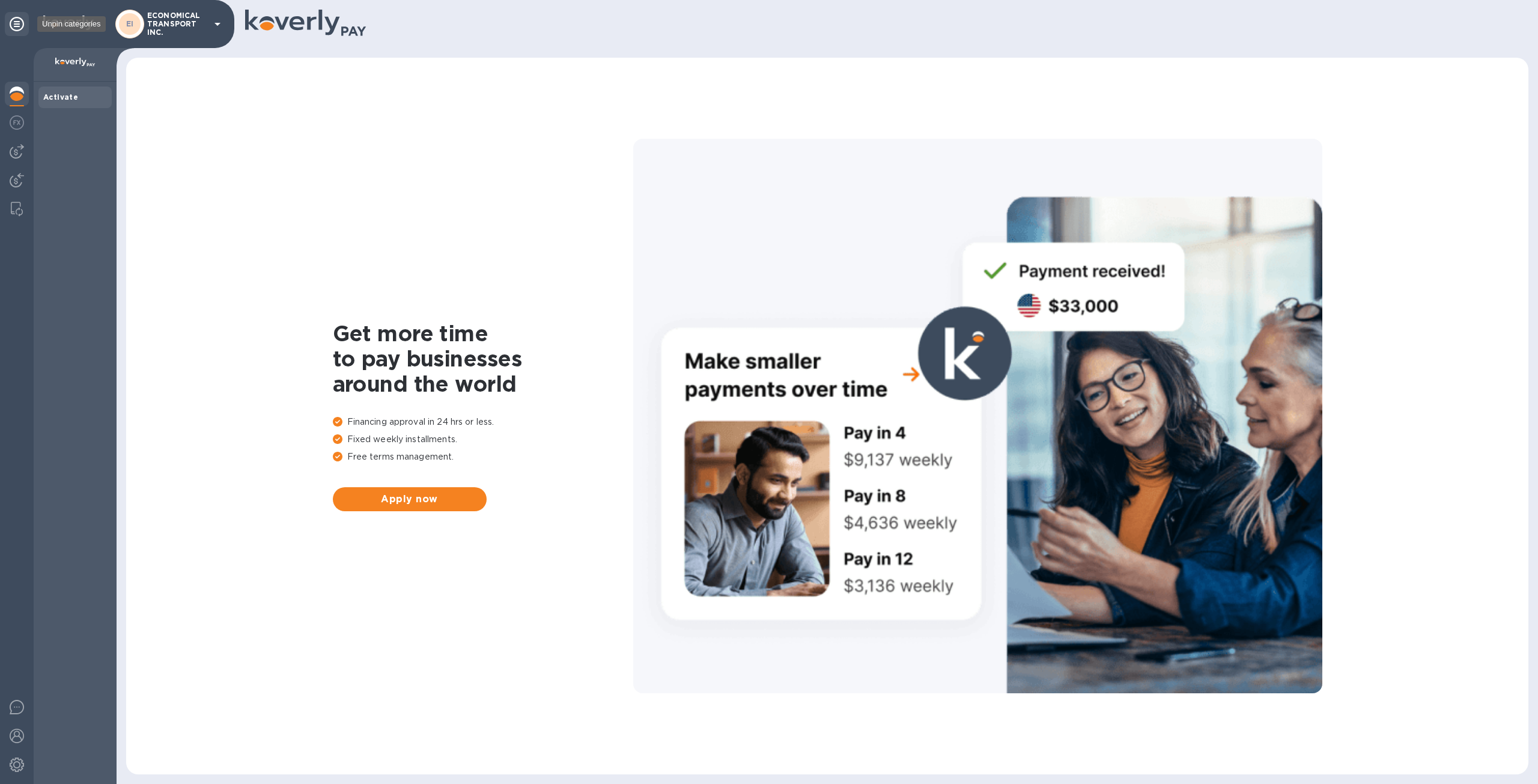
click at [22, 26] on icon at bounding box center [17, 23] width 14 height 14
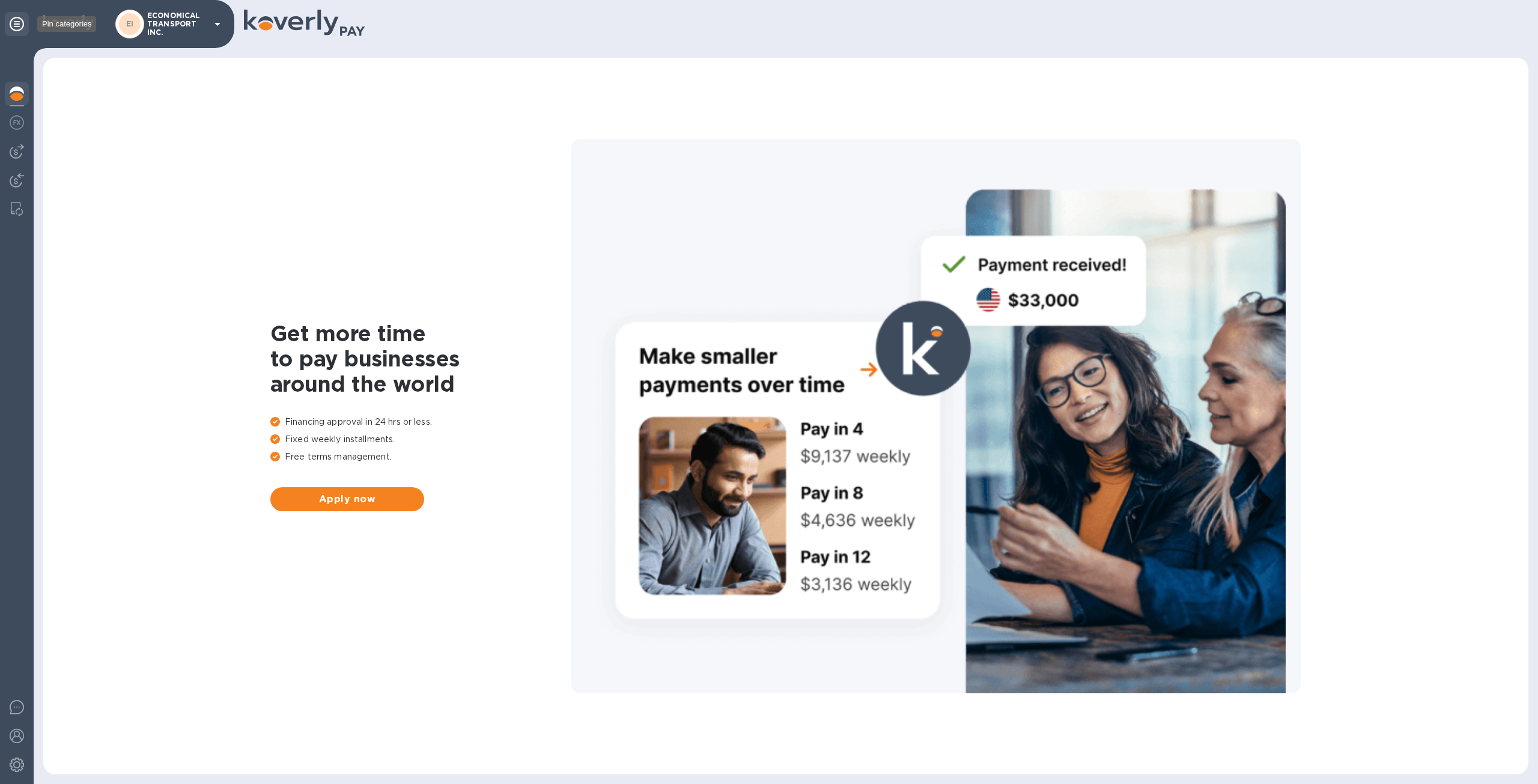
click at [12, 27] on icon at bounding box center [17, 23] width 14 height 14
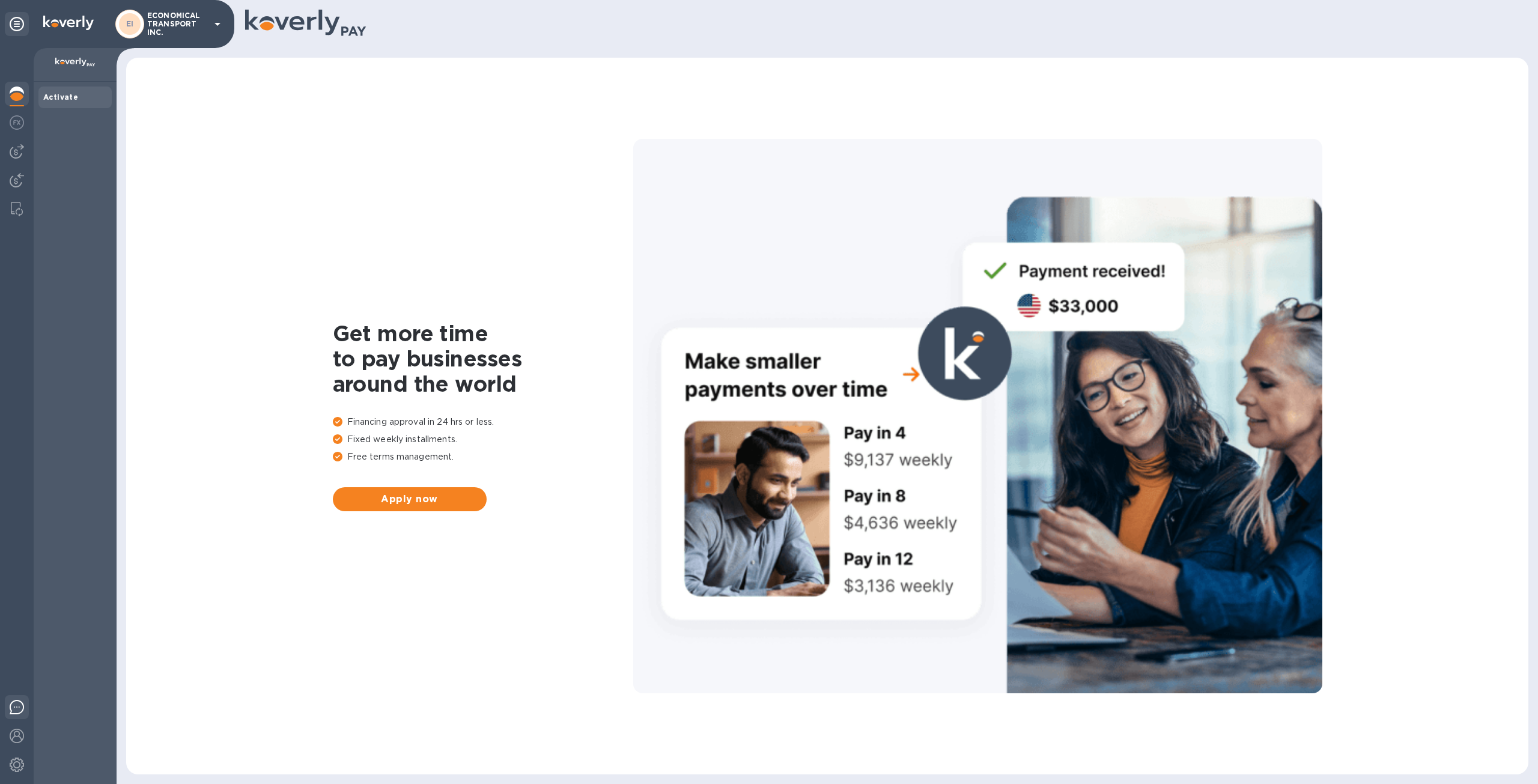
click at [14, 709] on img at bounding box center [17, 707] width 14 height 14
click at [16, 207] on img at bounding box center [17, 208] width 12 height 14
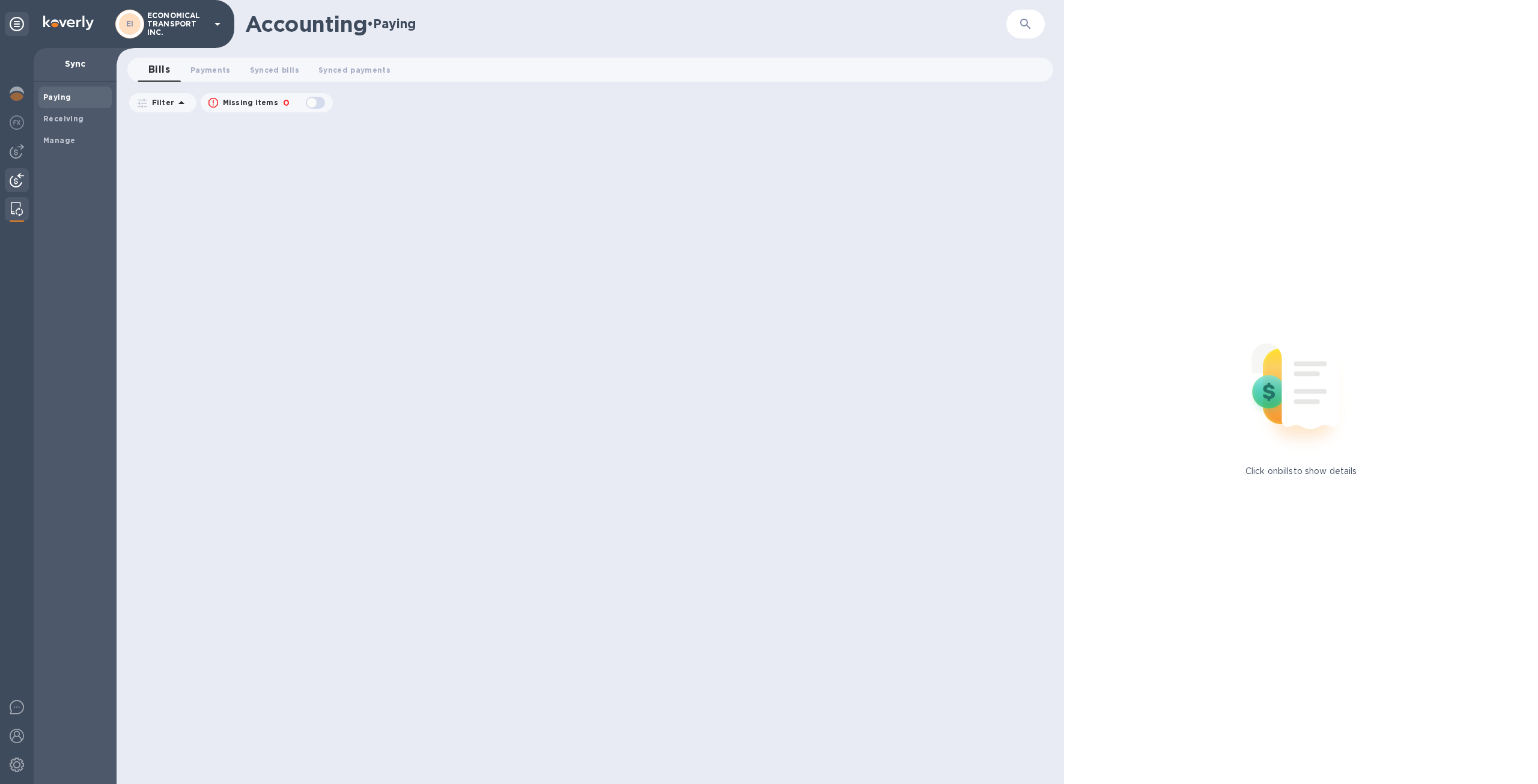
click at [16, 179] on img at bounding box center [17, 180] width 14 height 14
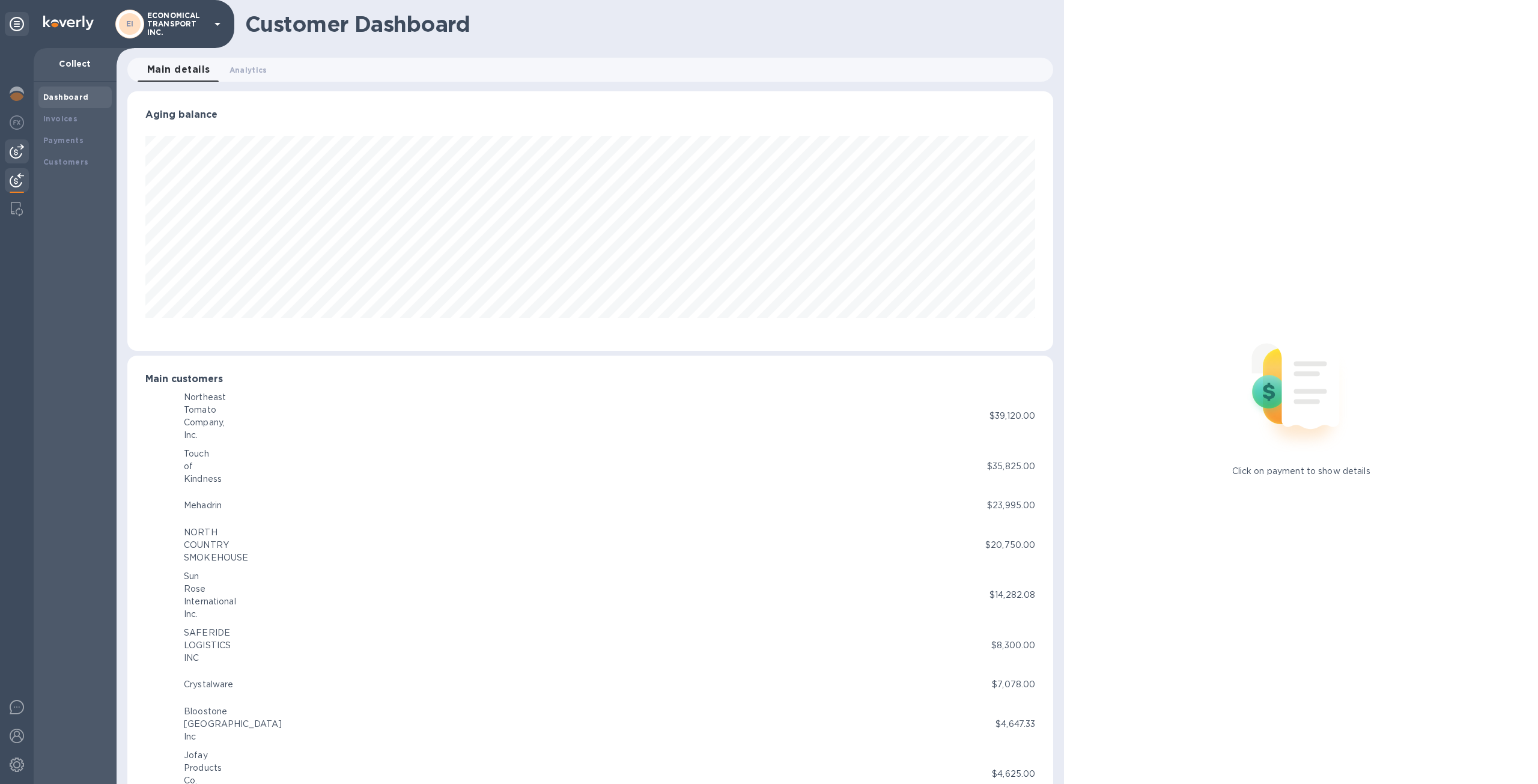
scroll to position [600676, 600012]
click at [16, 150] on img at bounding box center [17, 151] width 14 height 14
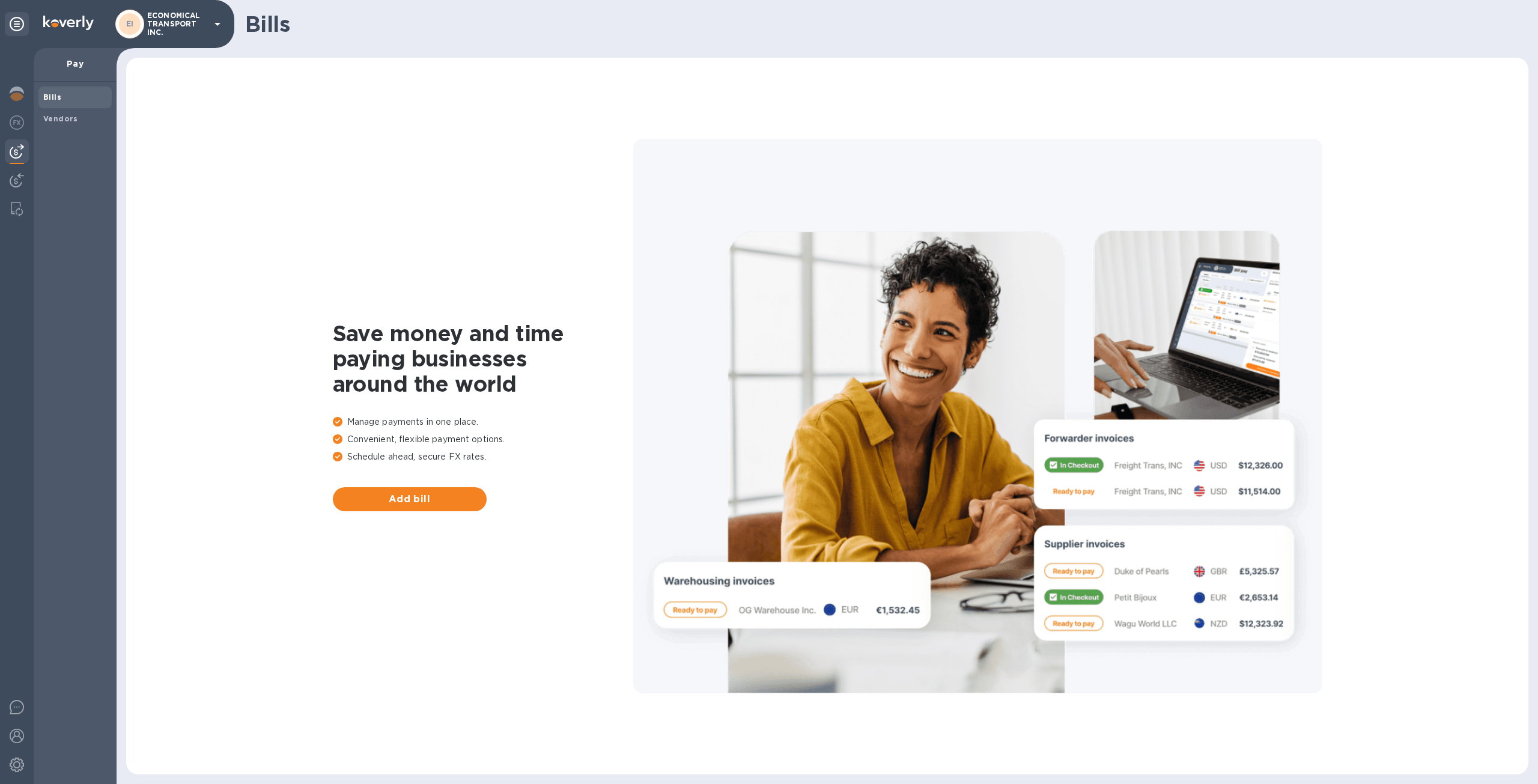
click at [18, 167] on div at bounding box center [17, 417] width 33 height 737
click at [18, 180] on img at bounding box center [17, 180] width 14 height 14
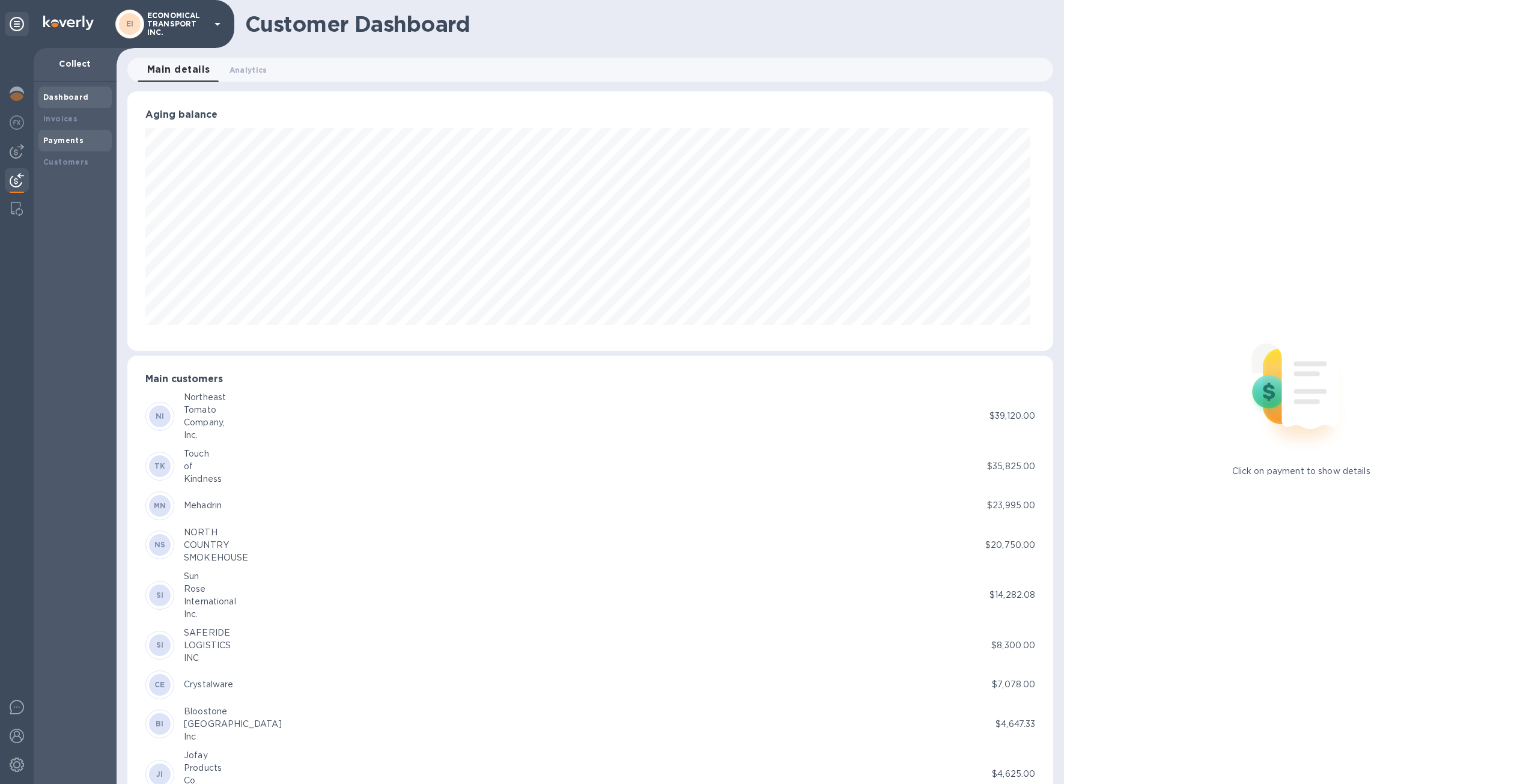
scroll to position [600676, 600012]
click at [74, 117] on b "Invoices" at bounding box center [60, 118] width 34 height 9
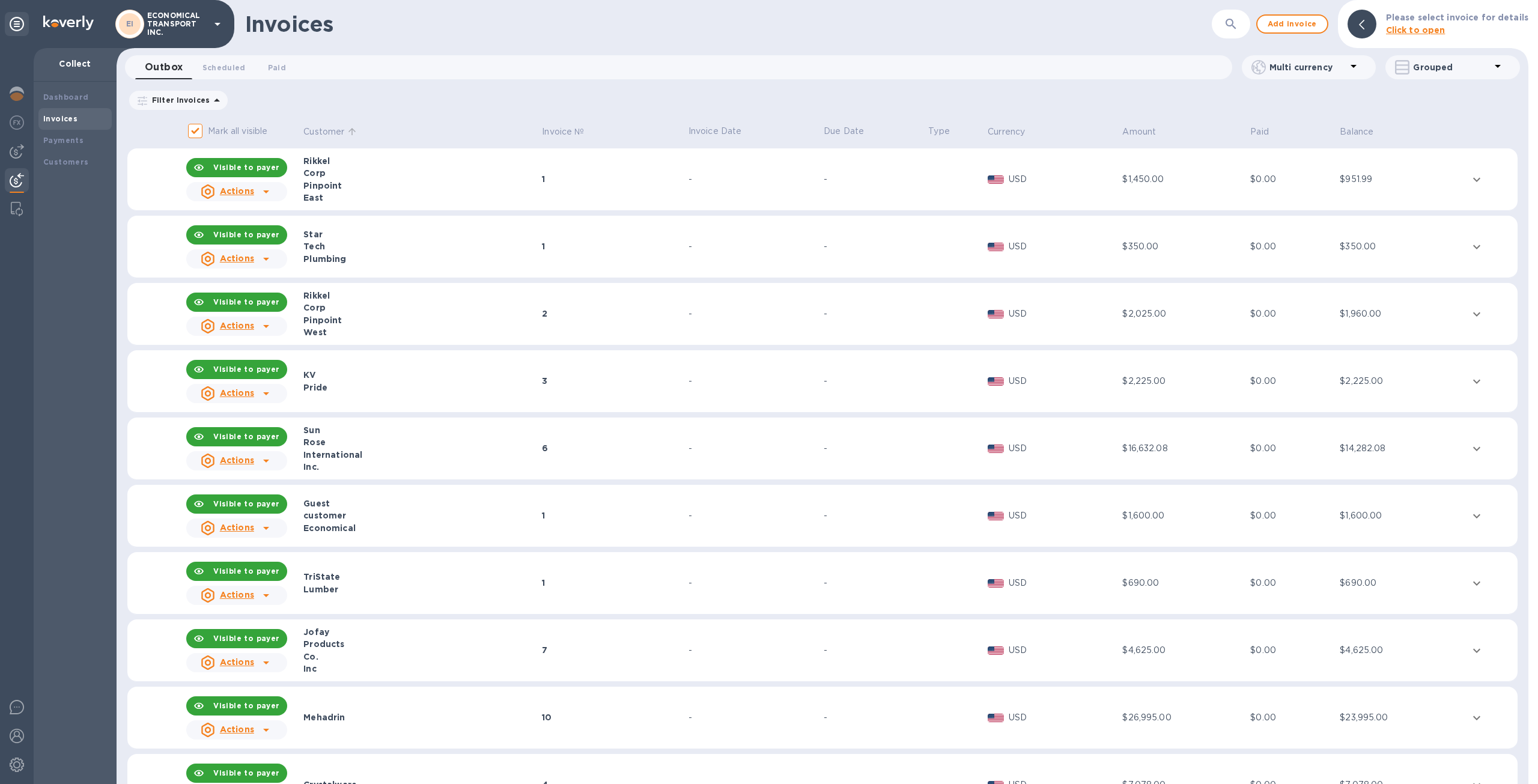
click at [318, 132] on p "Customer" at bounding box center [323, 132] width 41 height 12
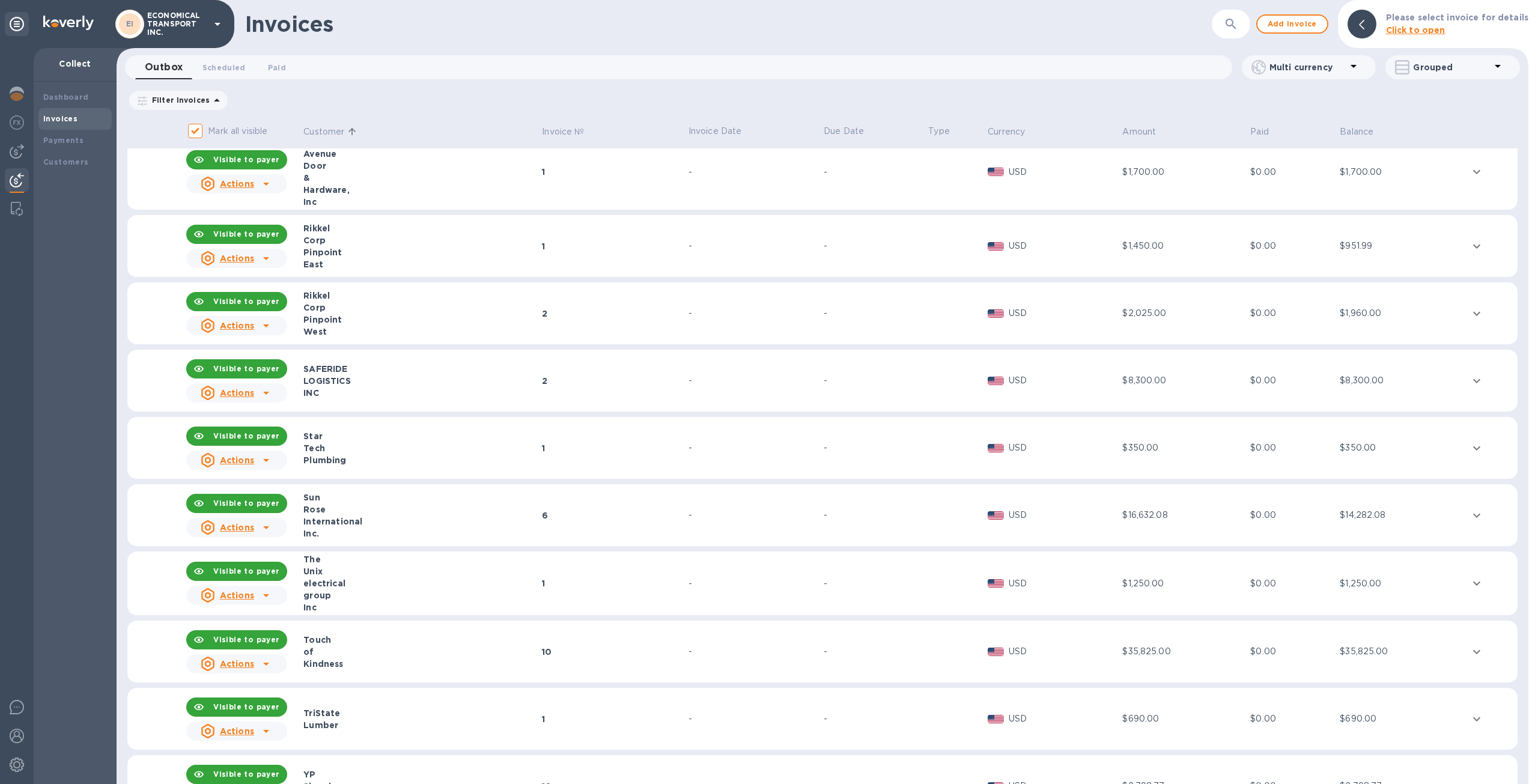
scroll to position [1207, 0]
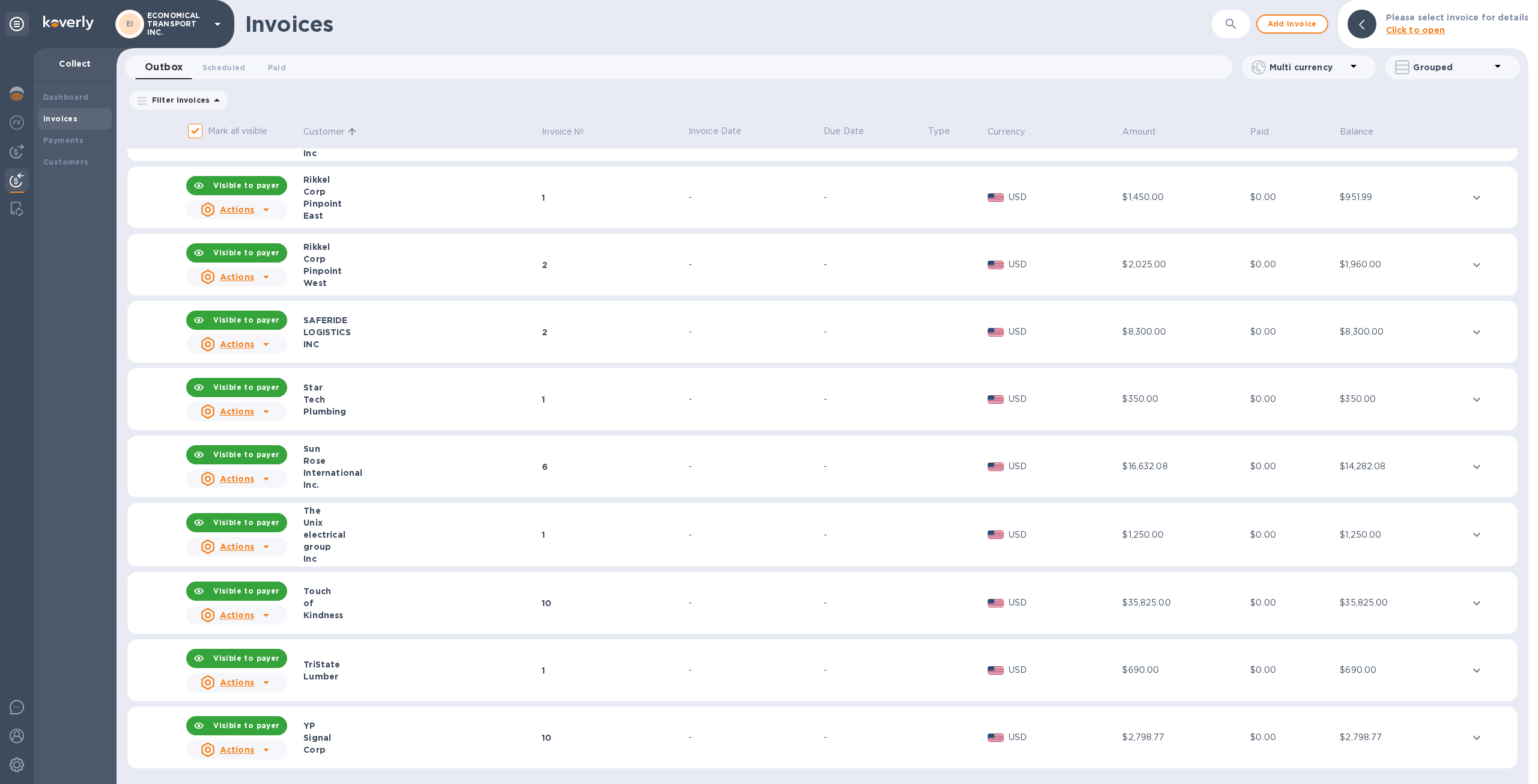
click at [1486, 113] on div "Filter Invoices Amount Paid Balance" at bounding box center [822, 102] width 1412 height 27
